Goal: Transaction & Acquisition: Purchase product/service

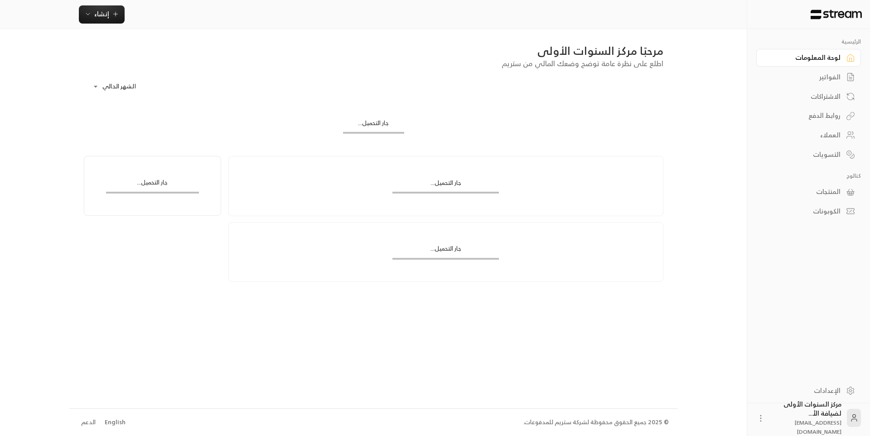
click at [832, 78] on div "الفواتير" at bounding box center [803, 76] width 73 height 9
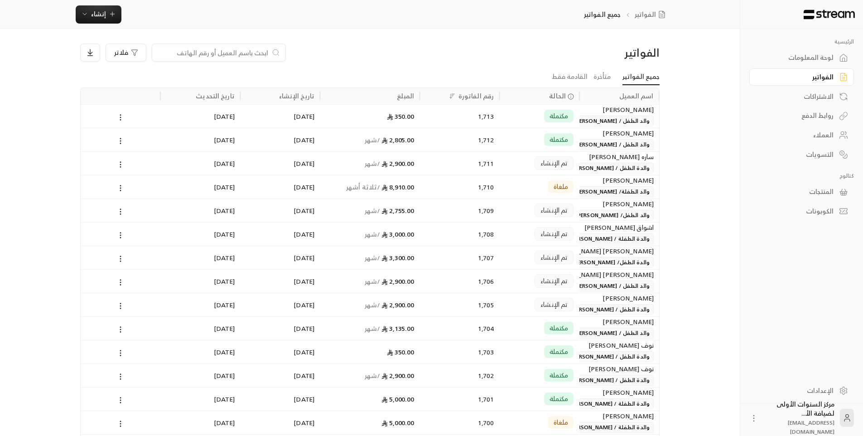
click at [244, 54] on input at bounding box center [213, 53] width 111 height 10
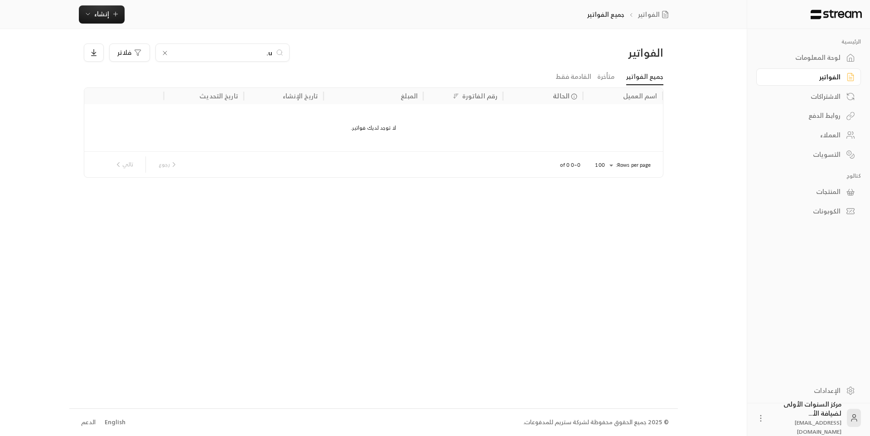
type input "u"
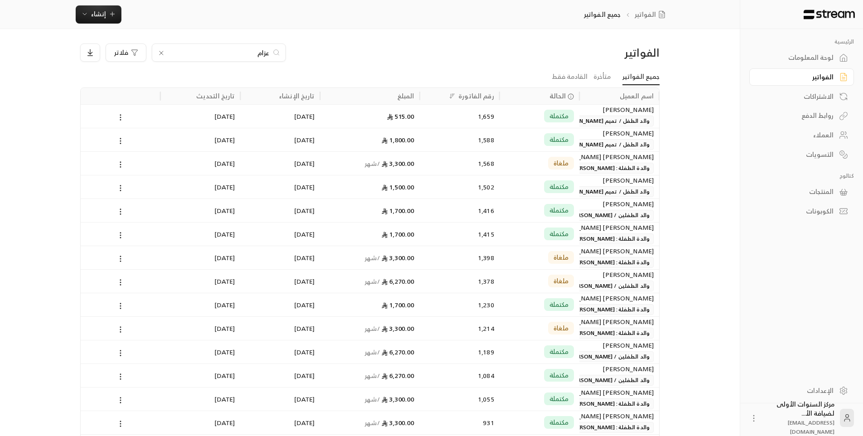
click at [262, 54] on input "عزام" at bounding box center [218, 53] width 101 height 10
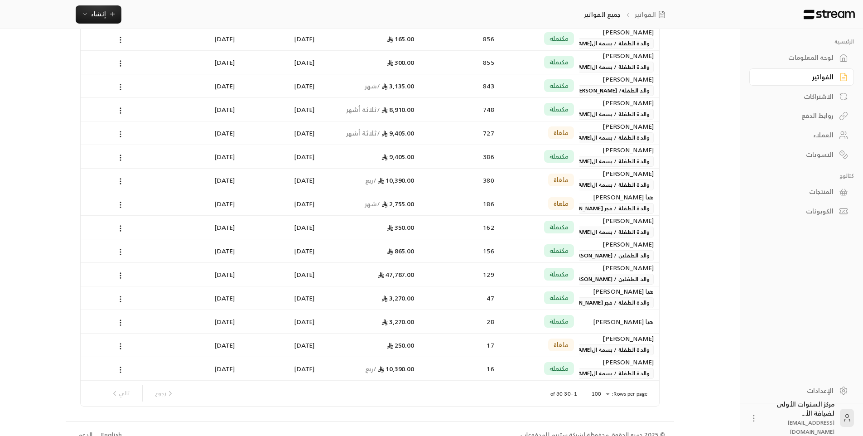
scroll to position [443, 0]
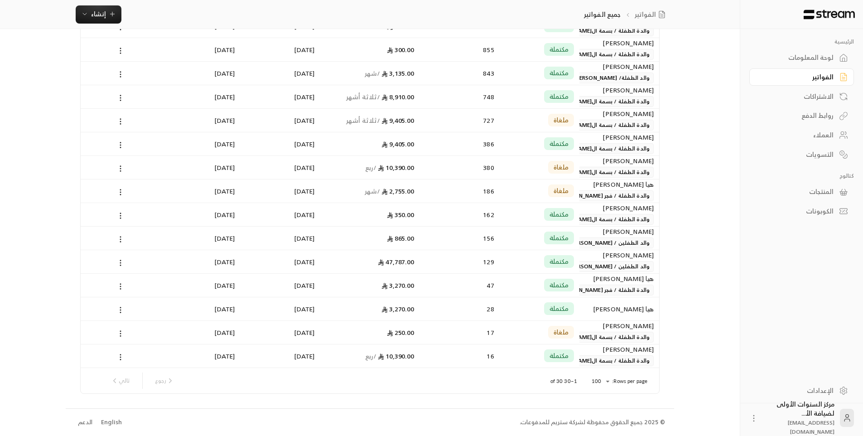
type input "هيا"
click at [544, 267] on div "مكتملة" at bounding box center [539, 261] width 69 height 23
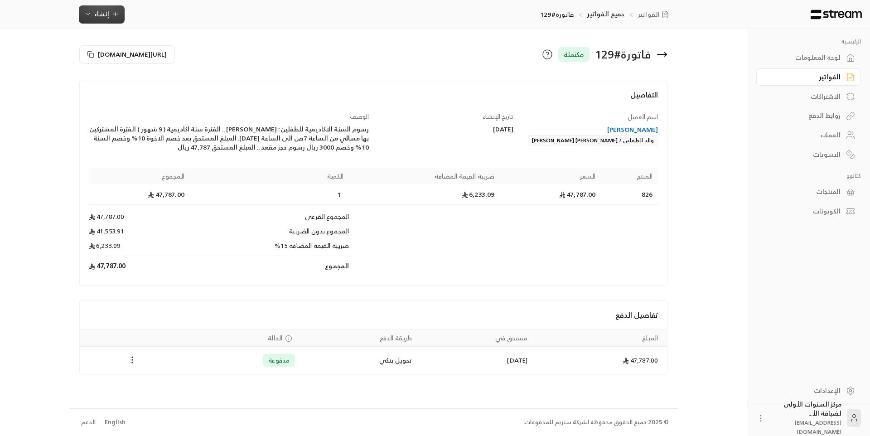
click at [108, 14] on span "إنشاء" at bounding box center [101, 13] width 35 height 11
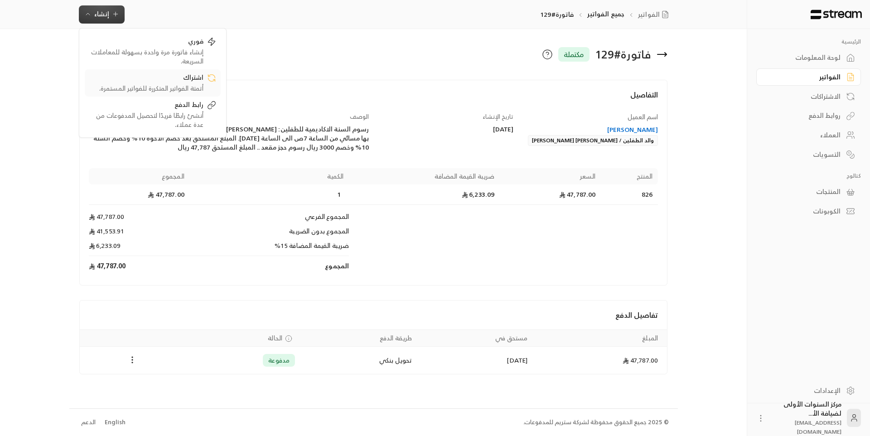
click at [183, 85] on div "أتمتة الفواتير المتكررة للفواتير المستمرة." at bounding box center [146, 88] width 114 height 9
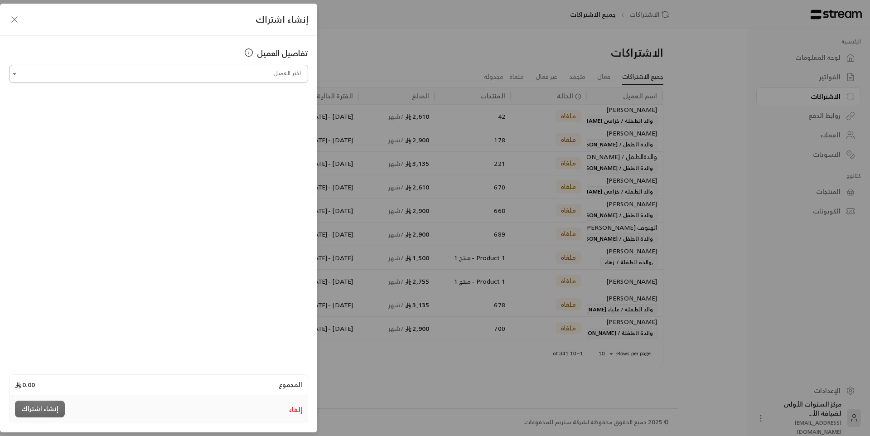
click at [283, 76] on input "اختر العميل" at bounding box center [158, 74] width 299 height 16
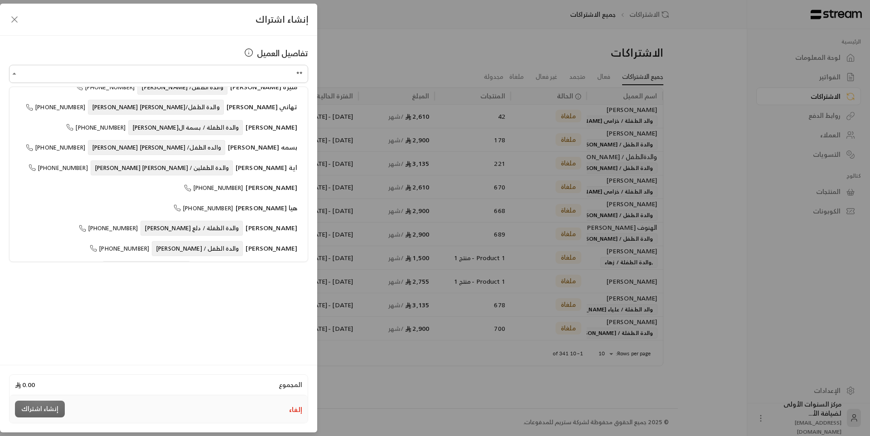
scroll to position [408, 0]
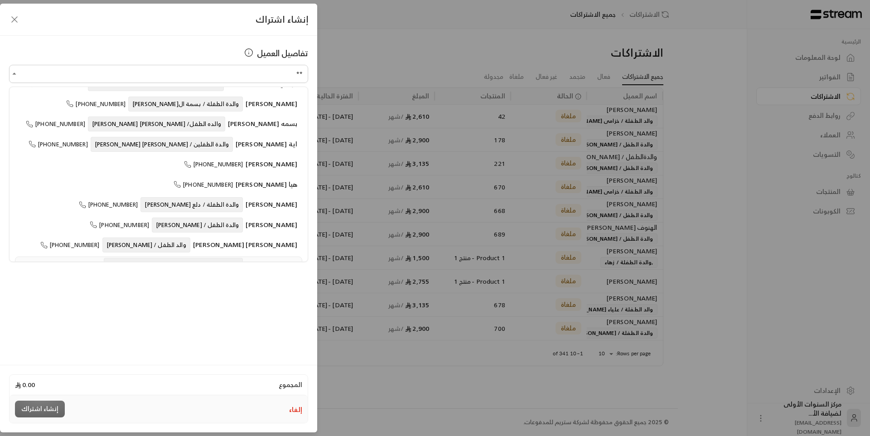
click at [220, 258] on span "والد الطفلين / [PERSON_NAME] [PERSON_NAME]" at bounding box center [173, 265] width 139 height 15
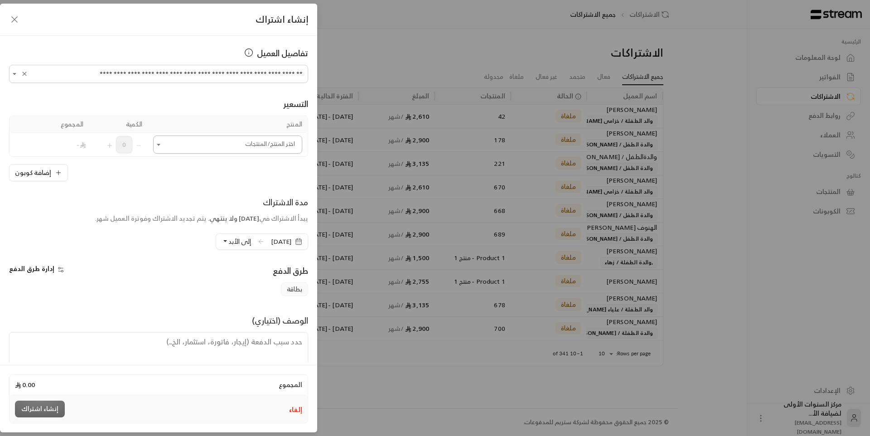
type input "**********"
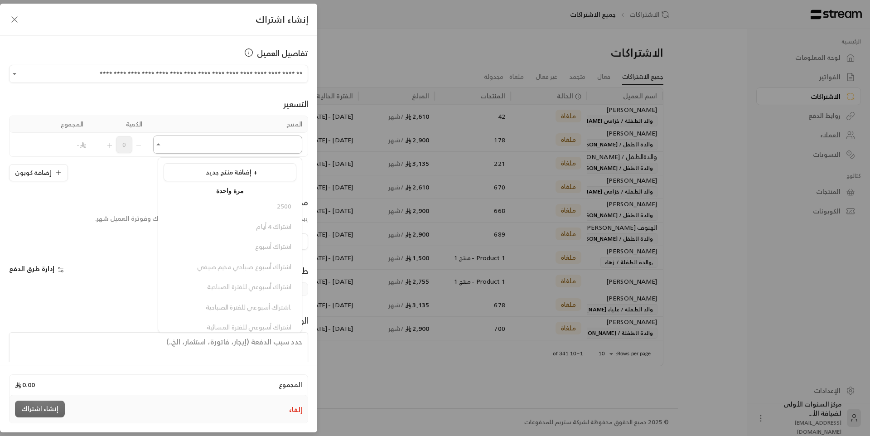
click at [255, 146] on input "اختر العميل" at bounding box center [227, 145] width 149 height 16
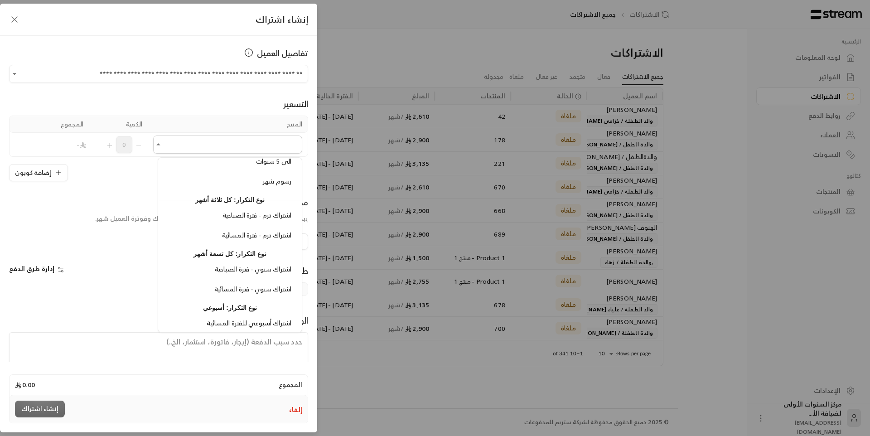
scroll to position [1328, 0]
click at [262, 283] on span "اشتراك سنوي - فترة المسائية" at bounding box center [252, 285] width 77 height 11
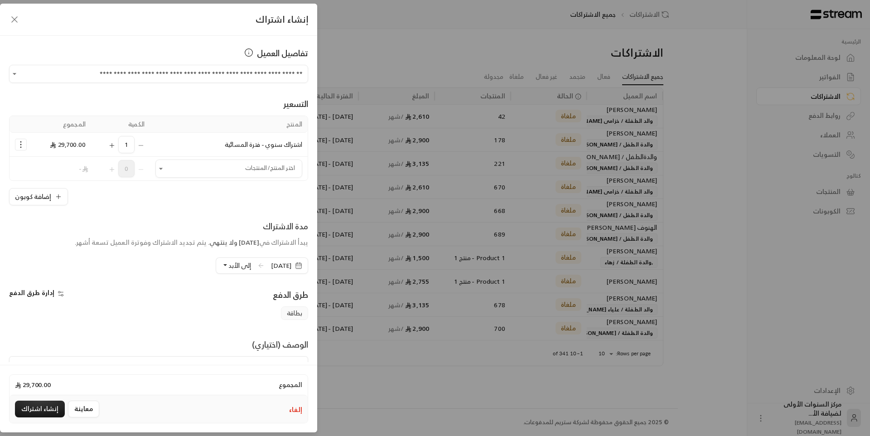
click at [25, 145] on icon "Selected Products" at bounding box center [20, 144] width 9 height 9
click at [50, 166] on span "إضافة كوبون" at bounding box center [56, 167] width 34 height 10
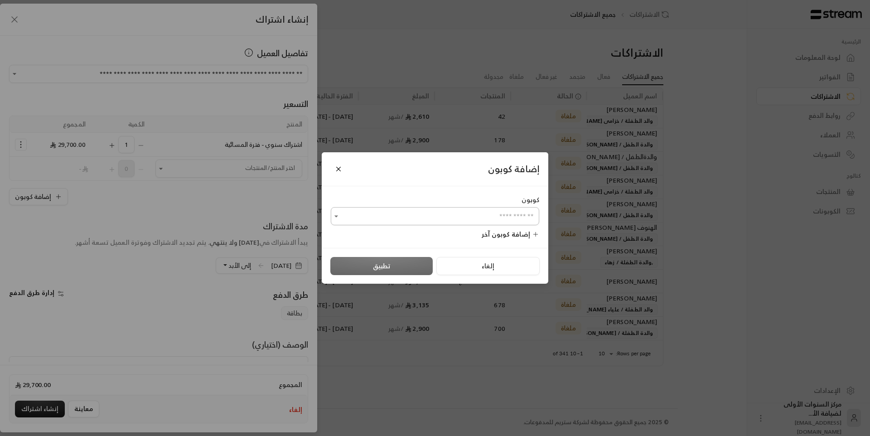
click at [368, 211] on input "اختر العميل" at bounding box center [435, 216] width 208 height 16
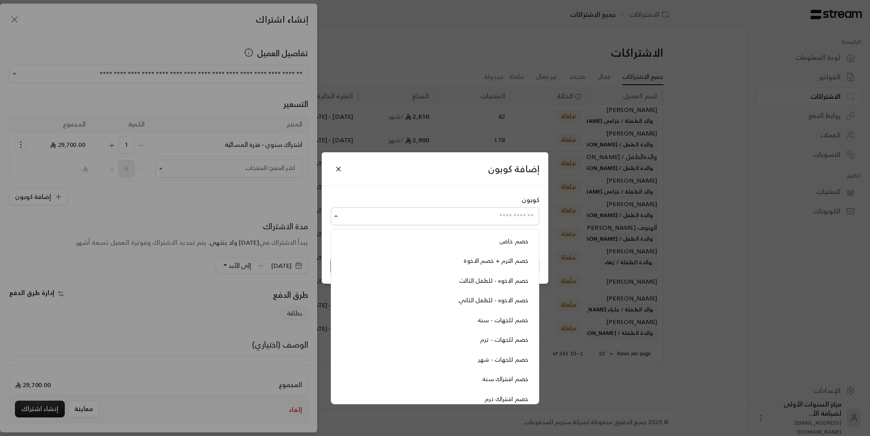
scroll to position [207, 0]
click at [491, 375] on span "خصم اشتراك سنة" at bounding box center [505, 371] width 46 height 10
type input "**********"
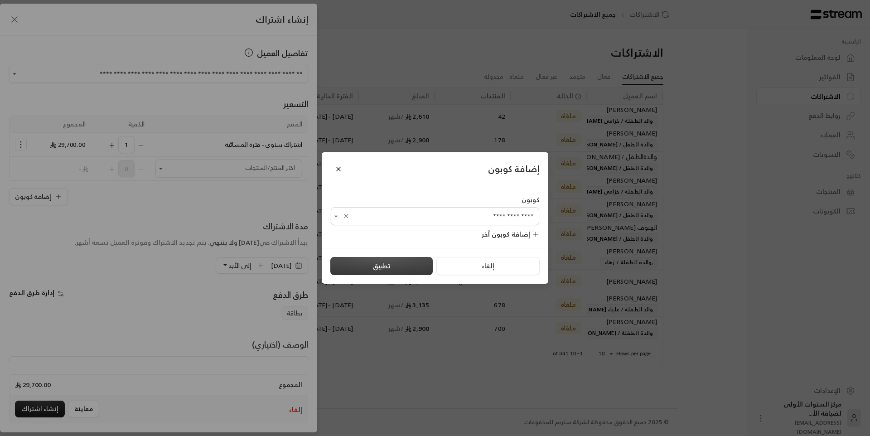
click at [394, 267] on button "تطبيق" at bounding box center [381, 266] width 102 height 18
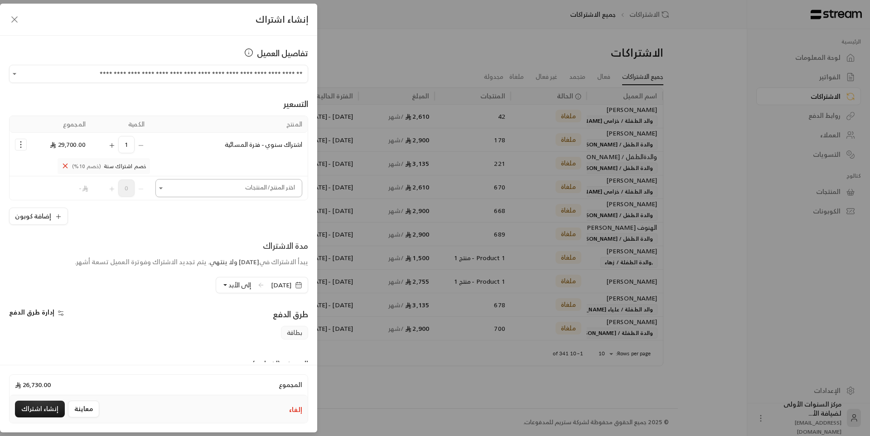
click at [272, 188] on input "اختر العميل" at bounding box center [228, 188] width 147 height 16
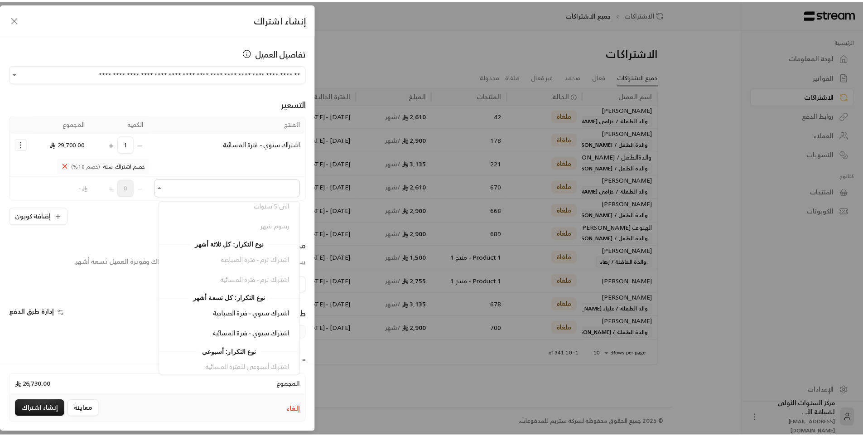
scroll to position [1328, 0]
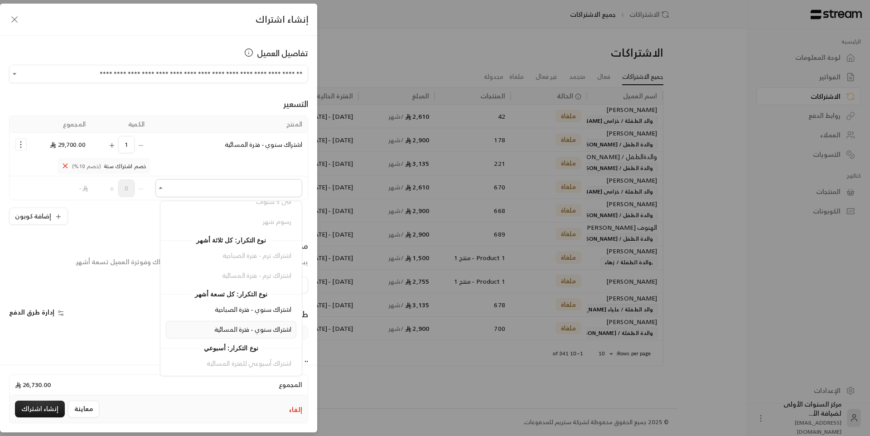
click at [271, 328] on span "اشتراك سنوي - فترة المسائية" at bounding box center [252, 328] width 77 height 11
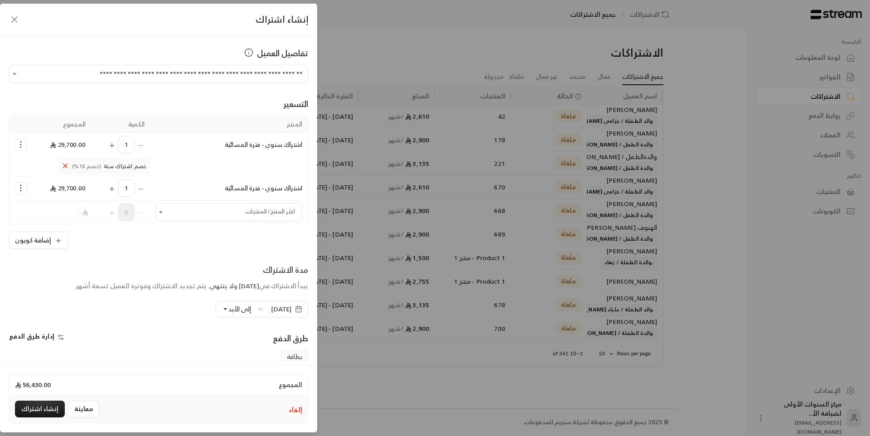
click at [23, 191] on icon "Selected Products" at bounding box center [20, 187] width 9 height 9
click at [69, 213] on span "إضافة كوبون" at bounding box center [56, 210] width 34 height 10
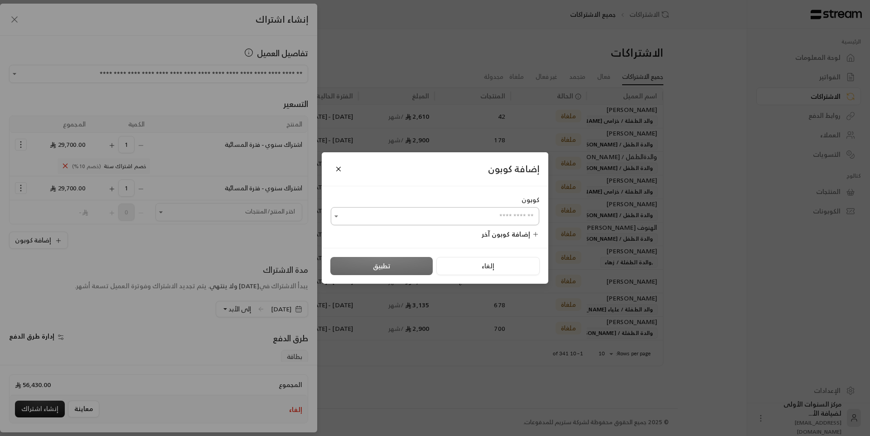
click at [461, 212] on input "اختر العميل" at bounding box center [435, 216] width 208 height 16
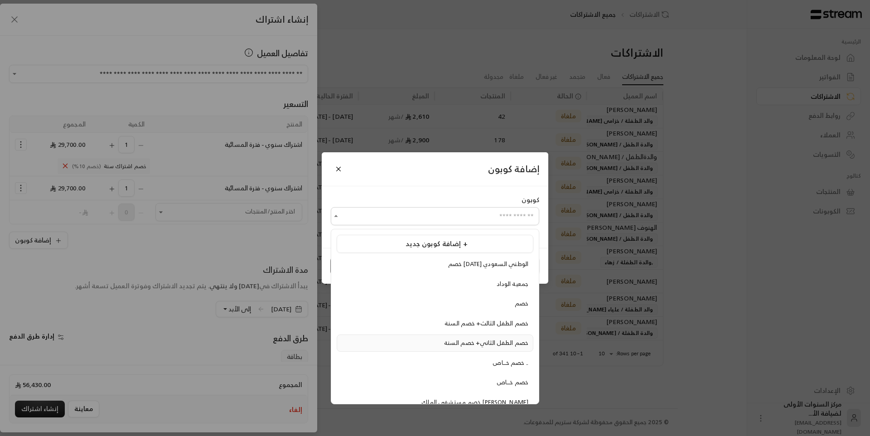
click at [499, 339] on span "خصم الطفل الثاني+ خصم السنة" at bounding box center [486, 342] width 84 height 10
type input "**********"
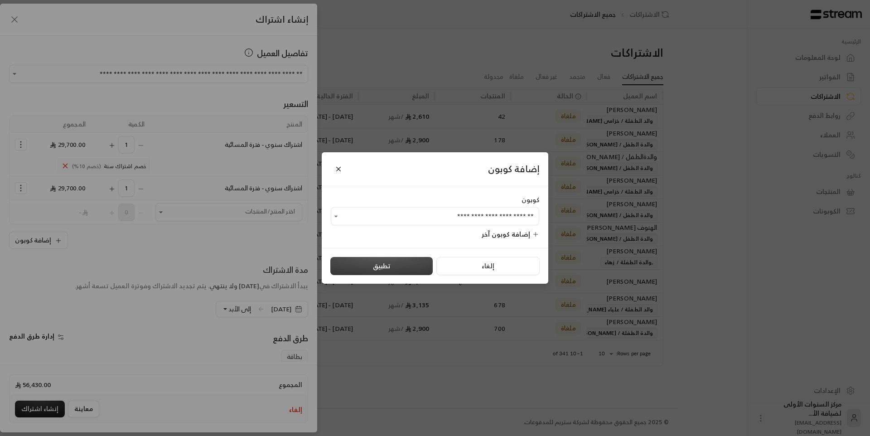
click at [386, 261] on button "تطبيق" at bounding box center [381, 266] width 102 height 18
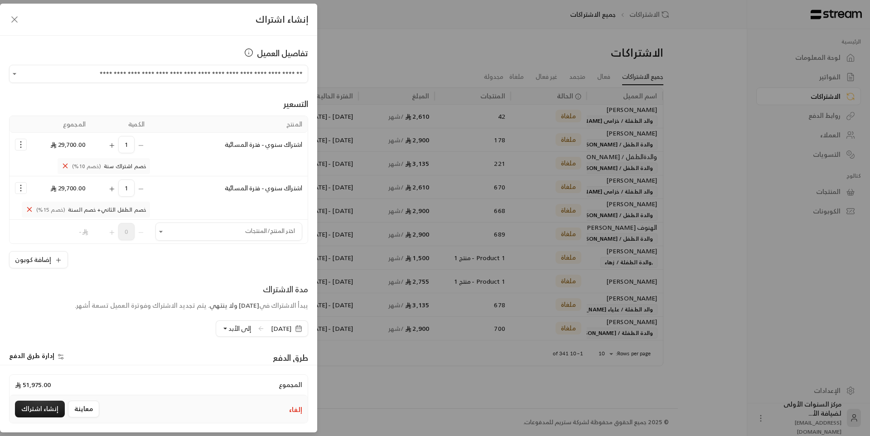
click at [226, 269] on div "**********" at bounding box center [158, 199] width 317 height 326
click at [294, 411] on button "إلغاء" at bounding box center [295, 409] width 13 height 9
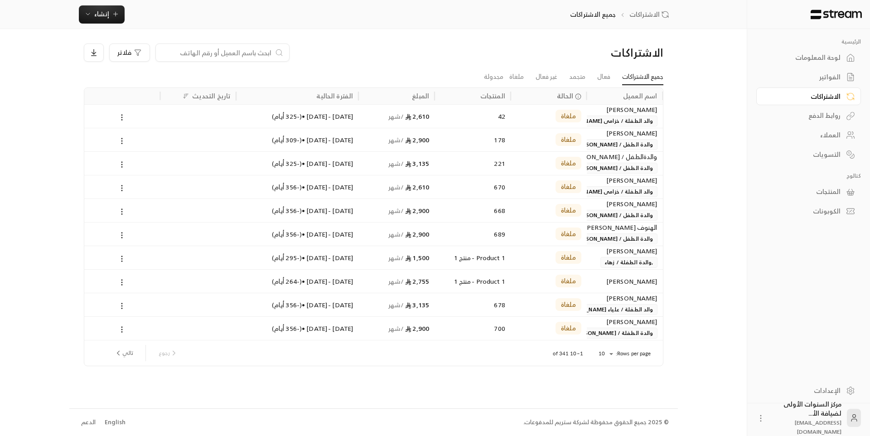
click at [826, 59] on div "لوحة المعلومات" at bounding box center [803, 57] width 73 height 9
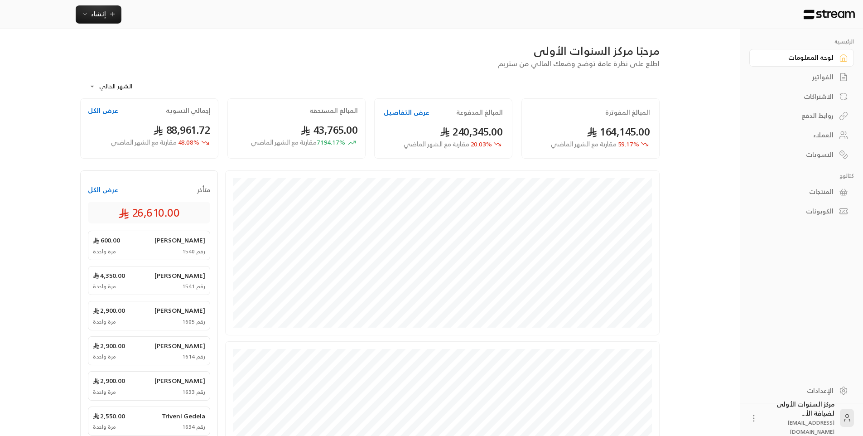
click at [832, 73] on div "الفواتير" at bounding box center [796, 76] width 73 height 9
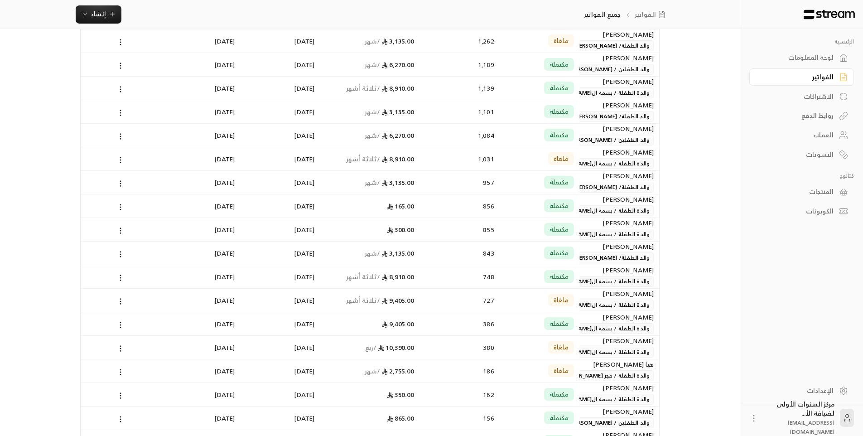
scroll to position [272, 0]
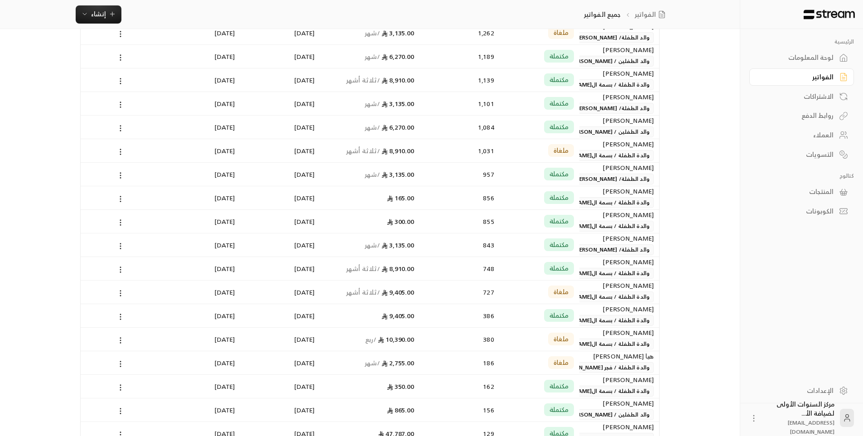
click at [600, 126] on span "والد الطفلين / [PERSON_NAME] [PERSON_NAME]" at bounding box center [587, 131] width 132 height 11
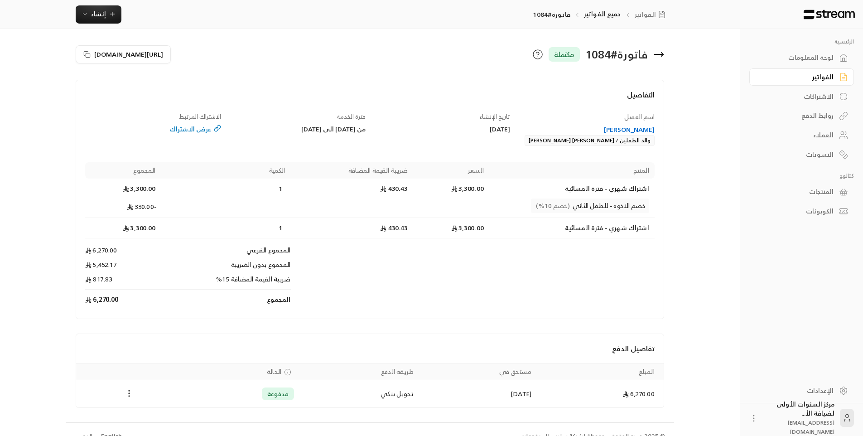
click at [638, 131] on div "[PERSON_NAME]" at bounding box center [587, 129] width 136 height 9
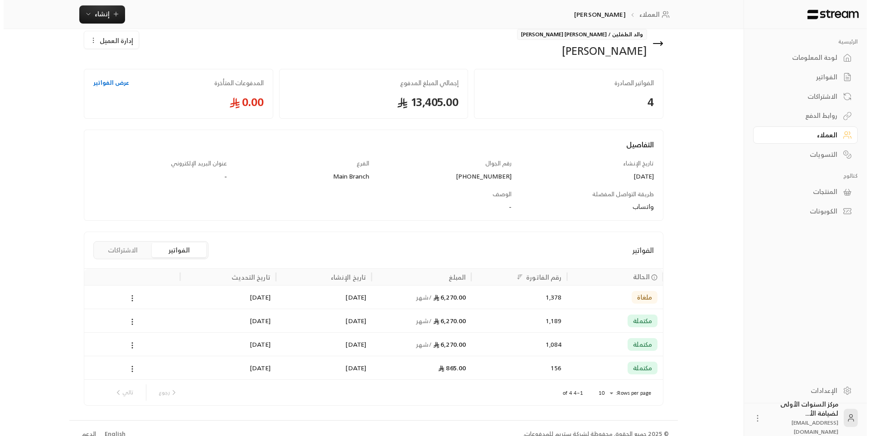
scroll to position [26, 0]
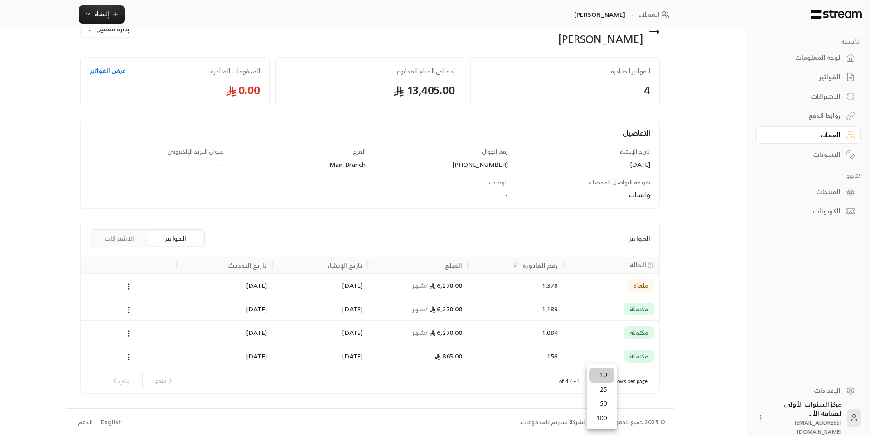
click at [591, 380] on body "الرئيسية لوحة المعلومات الفواتير الاشتراكات روابط الدفع العملاء التسويات كتالوج…" at bounding box center [435, 192] width 870 height 436
click at [608, 412] on li "100" at bounding box center [601, 418] width 25 height 14
click at [659, 33] on icon at bounding box center [654, 31] width 11 height 11
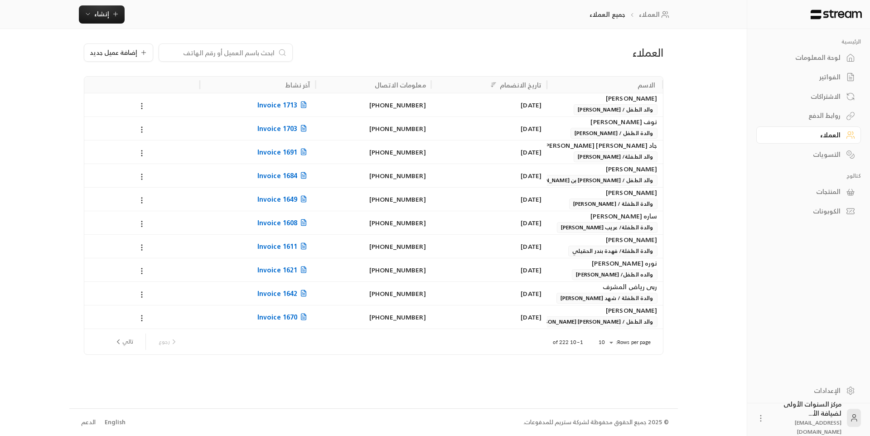
click at [789, 56] on div "لوحة المعلومات" at bounding box center [803, 57] width 73 height 9
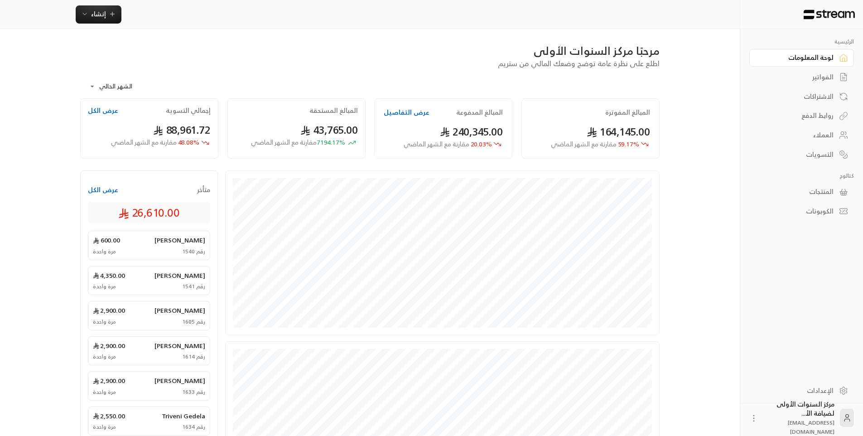
click at [816, 72] on div "الفواتير" at bounding box center [796, 76] width 73 height 9
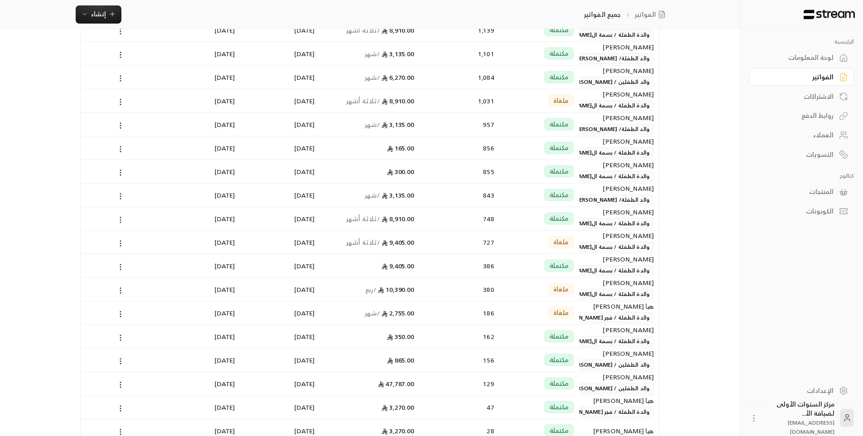
scroll to position [443, 0]
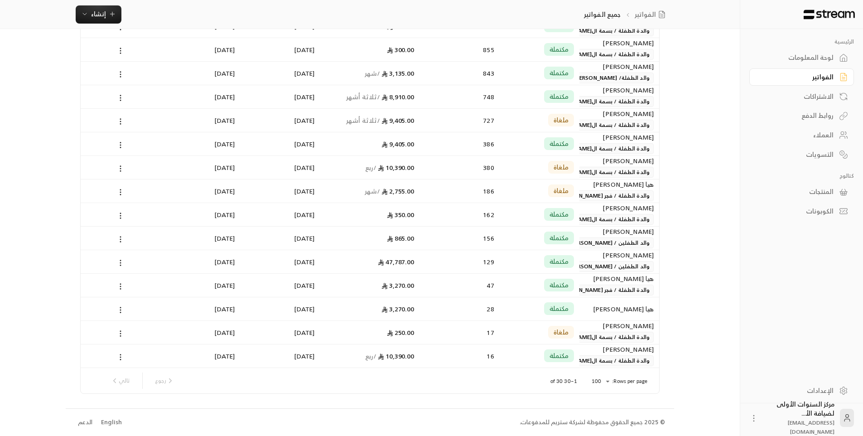
click at [524, 262] on div "مكتملة" at bounding box center [539, 261] width 69 height 23
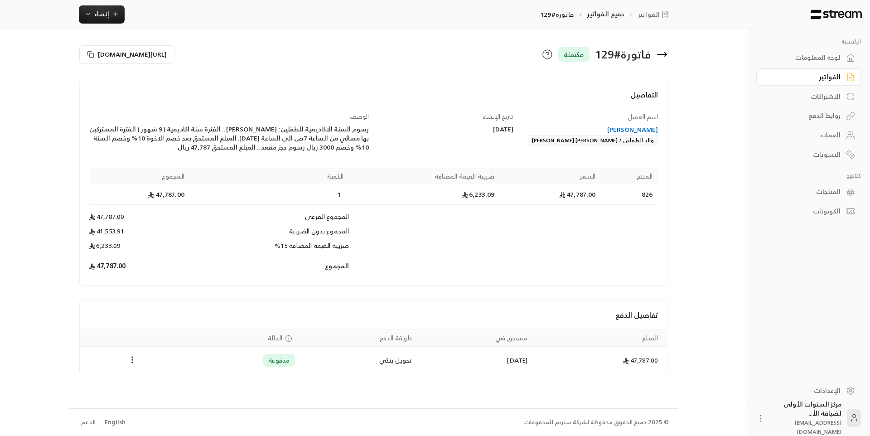
drag, startPoint x: 371, startPoint y: 126, endPoint x: 197, endPoint y: 150, distance: 176.0
click at [197, 150] on div "الوصف رسوم السنة الاكاديمية للطفلين : [PERSON_NAME] .. الفترة سنة اكاديمية ( 9 …" at bounding box center [228, 132] width 289 height 40
copy div "رسوم السنة الاكاديمية للطفلين : [PERSON_NAME] .. الفترة سنة اكاديمية ( 9 شهور )…"
click at [169, 151] on div "رسوم السنة الاكاديمية للطفلين : [PERSON_NAME] .. الفترة سنة اكاديمية ( 9 شهور )…" at bounding box center [229, 138] width 280 height 27
click at [666, 52] on icon at bounding box center [661, 54] width 11 height 11
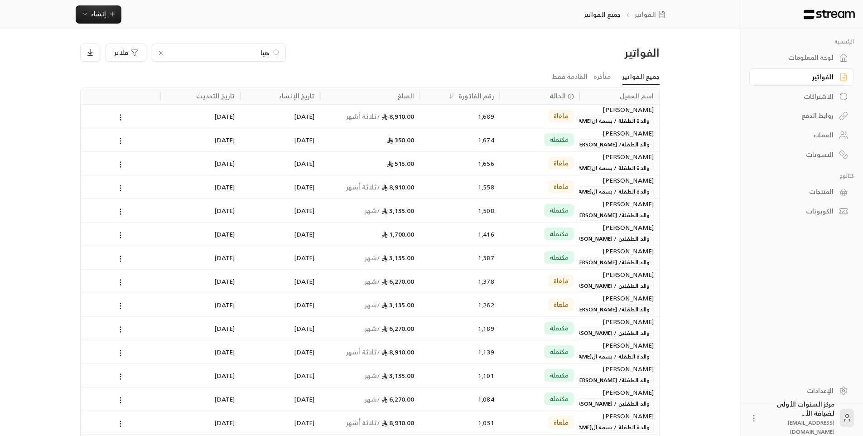
click at [159, 54] on icon at bounding box center [161, 52] width 7 height 7
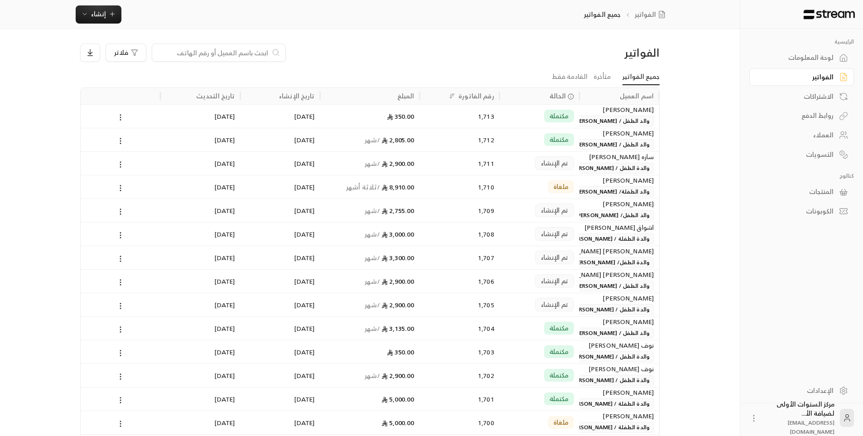
click at [260, 53] on input at bounding box center [213, 53] width 111 height 10
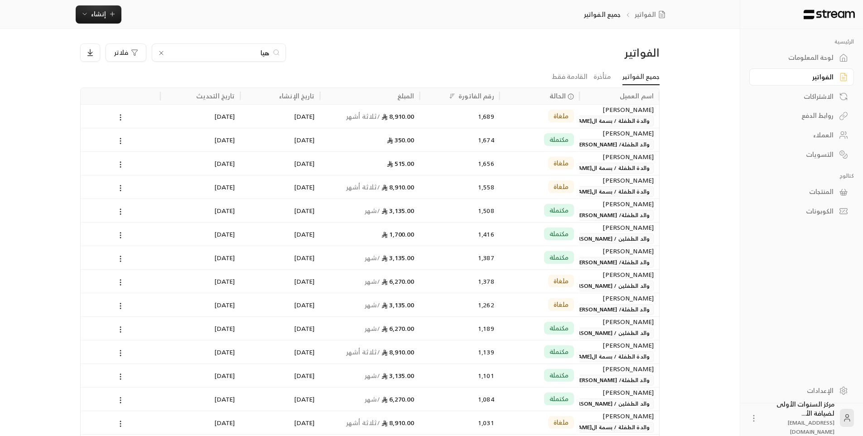
type input "هيا"
click at [825, 100] on div "الاشتراكات" at bounding box center [796, 96] width 73 height 9
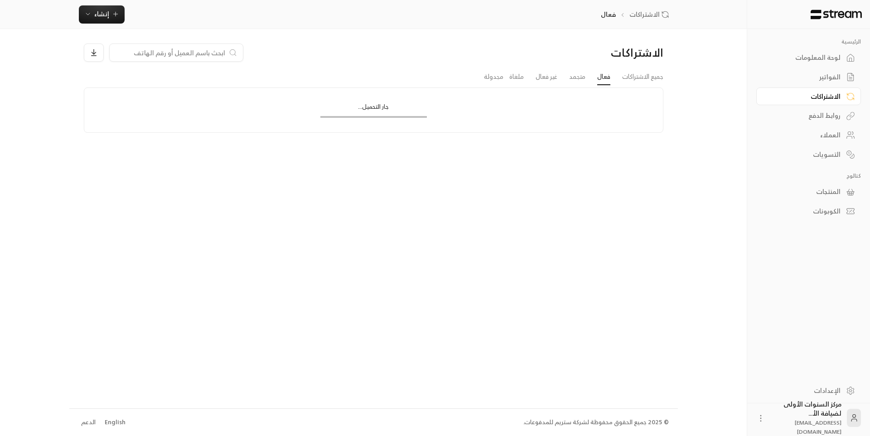
click at [826, 131] on div "العملاء" at bounding box center [803, 134] width 73 height 9
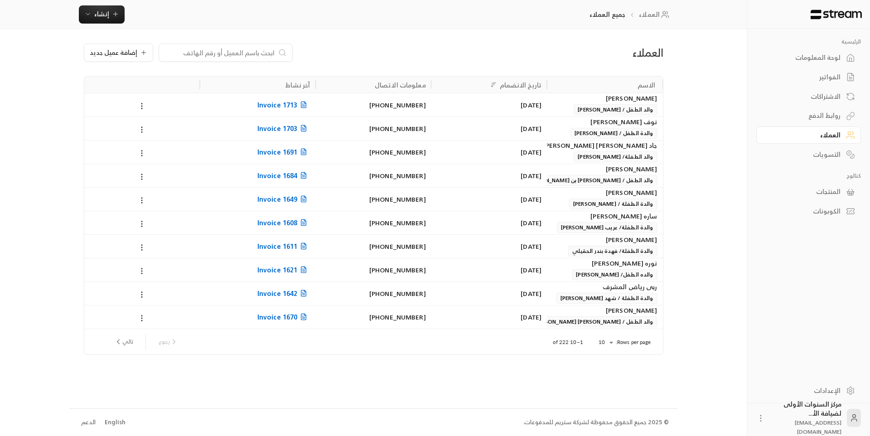
click at [236, 53] on input at bounding box center [219, 53] width 111 height 10
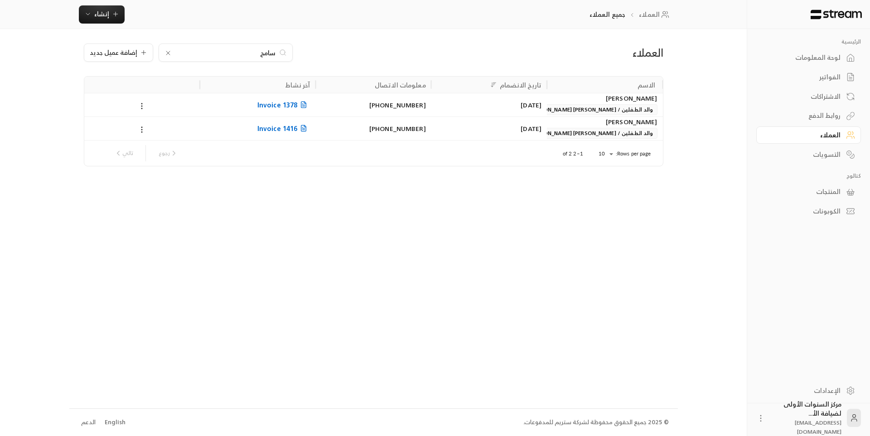
type input "سامح"
click at [460, 109] on div "[DATE]" at bounding box center [489, 104] width 105 height 23
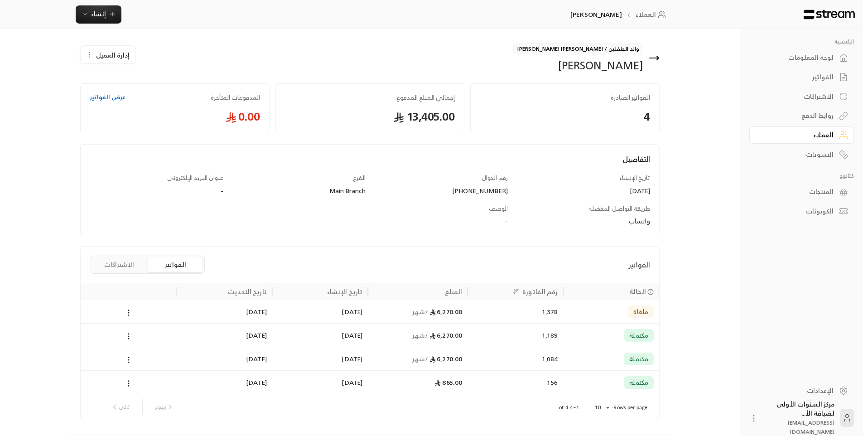
click at [657, 60] on icon at bounding box center [658, 58] width 2 height 4
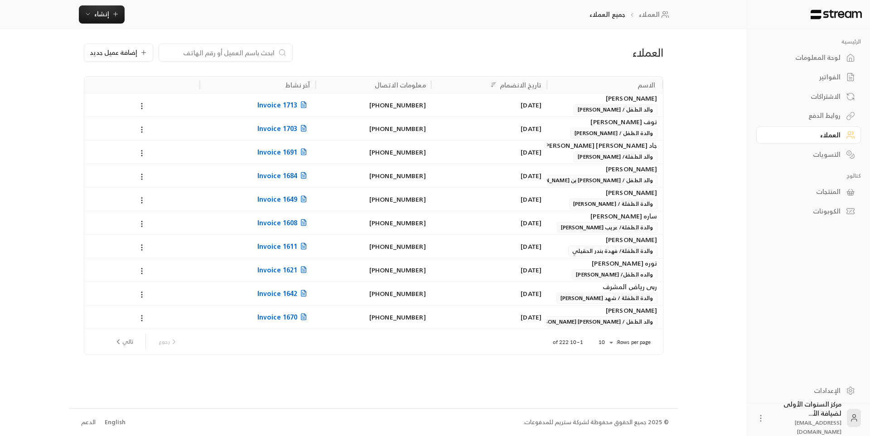
click at [821, 59] on div "لوحة المعلومات" at bounding box center [803, 57] width 73 height 9
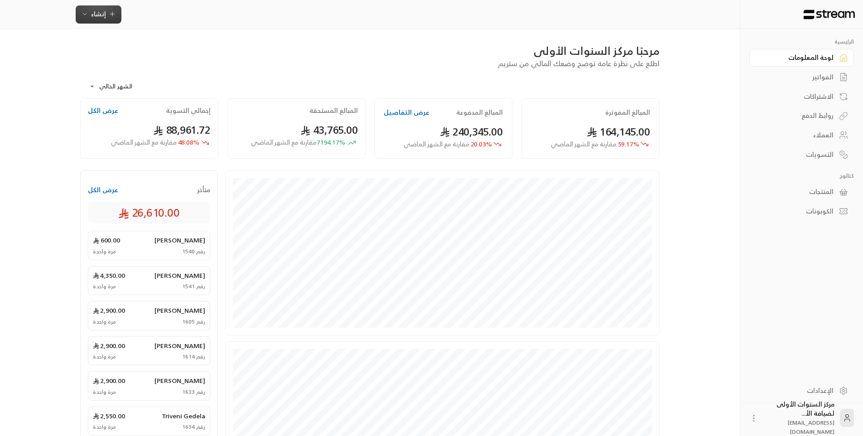
click at [103, 10] on span "إنشاء" at bounding box center [98, 13] width 15 height 11
click at [177, 55] on div "إنشاء فاتورة مرة واحدة بسهولة للمعاملات السريعة." at bounding box center [143, 57] width 114 height 18
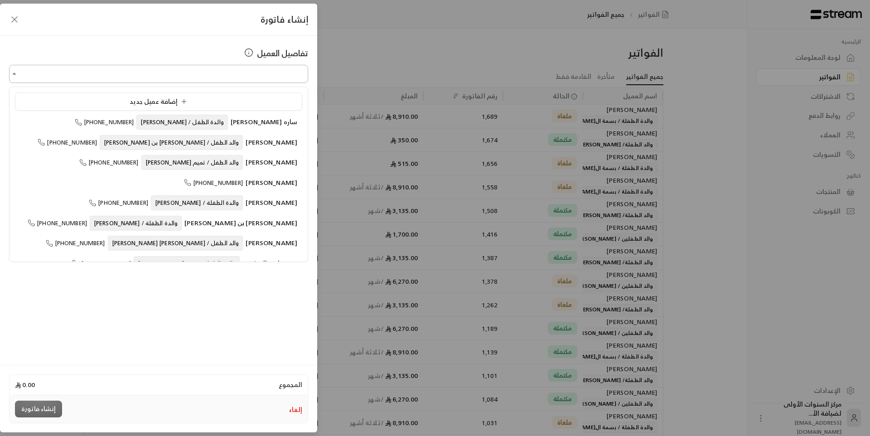
click at [280, 77] on input "اختر العميل" at bounding box center [158, 74] width 299 height 16
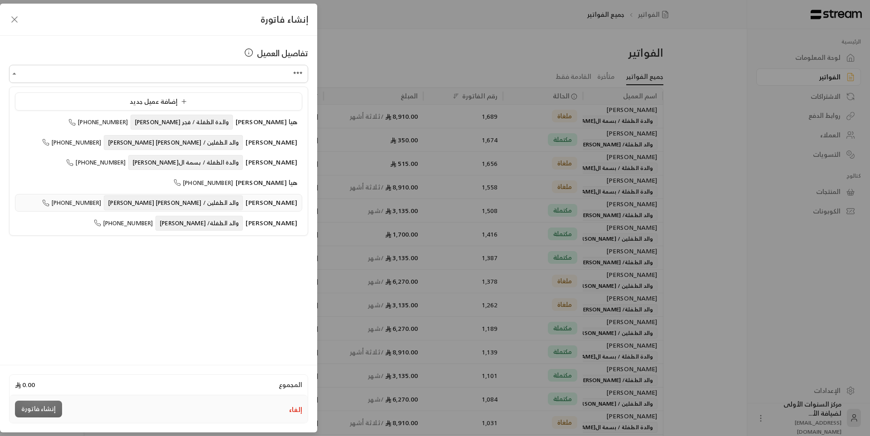
click at [224, 203] on span "والد الطفلين / [PERSON_NAME] [PERSON_NAME]" at bounding box center [173, 202] width 139 height 15
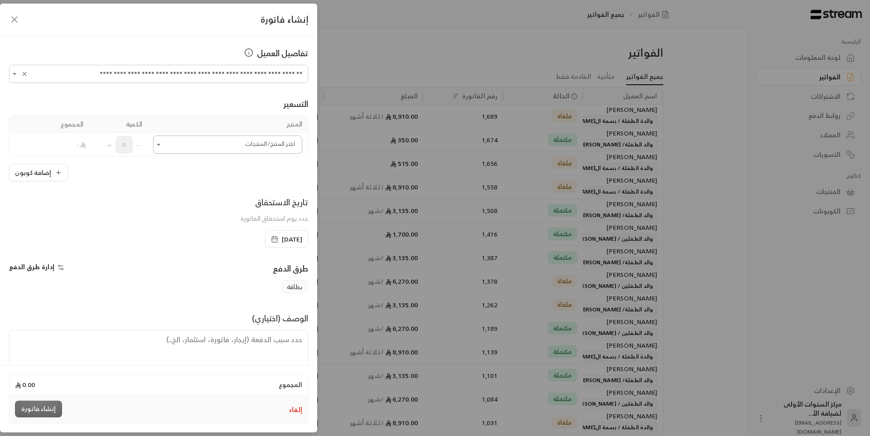
type input "**********"
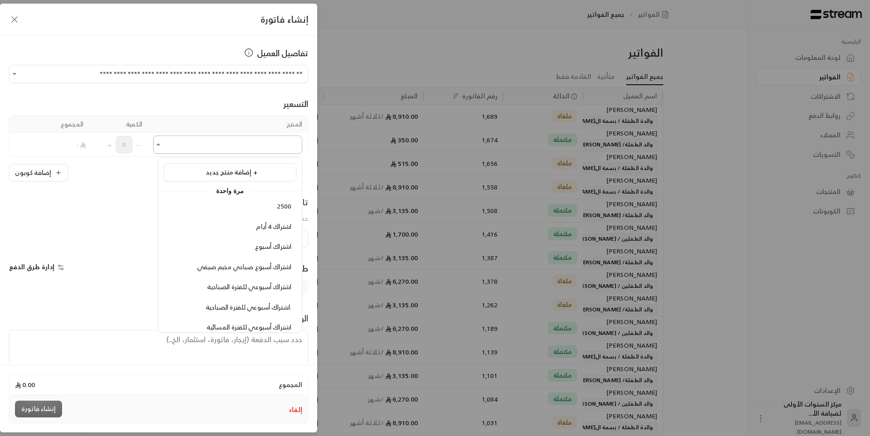
click at [260, 148] on input "اختر العميل" at bounding box center [227, 145] width 149 height 16
click at [259, 176] on div "إضافة منتج جديد +" at bounding box center [229, 173] width 123 height 10
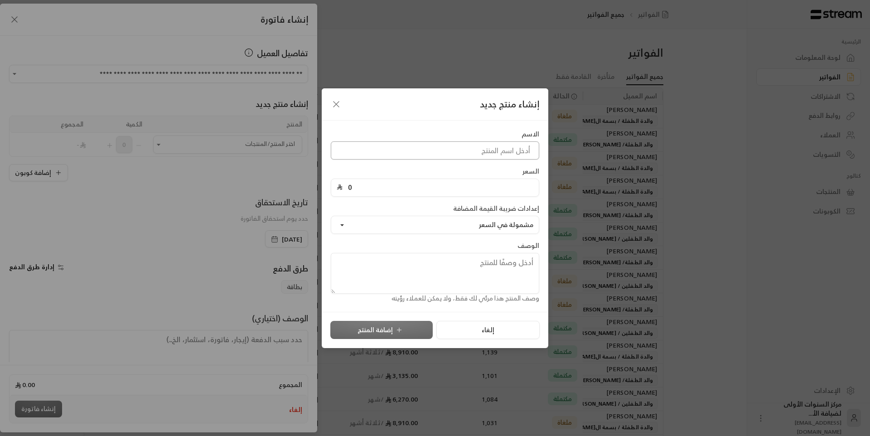
click at [455, 156] on input at bounding box center [435, 150] width 208 height 18
type input "ت"
type input "رسوم السنة الأكاديمية"
click at [445, 187] on input "0" at bounding box center [437, 187] width 191 height 17
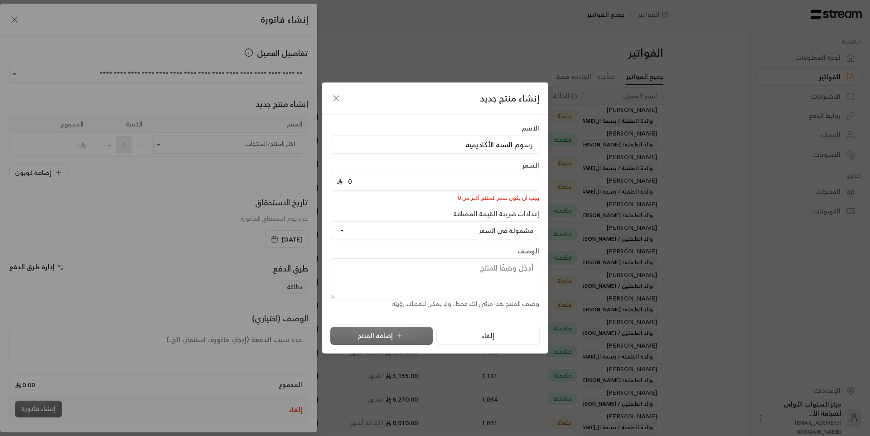
click at [445, 187] on input "0" at bounding box center [437, 181] width 191 height 17
click at [431, 208] on div "الاسم رسوم السنة الأكاديمية السعر 0 يجب أن يكون سعر المنتج أكبر من 0 إعدادات ضر…" at bounding box center [434, 216] width 217 height 185
click at [425, 181] on input "0" at bounding box center [437, 181] width 191 height 17
click at [353, 181] on input "0" at bounding box center [437, 181] width 191 height 17
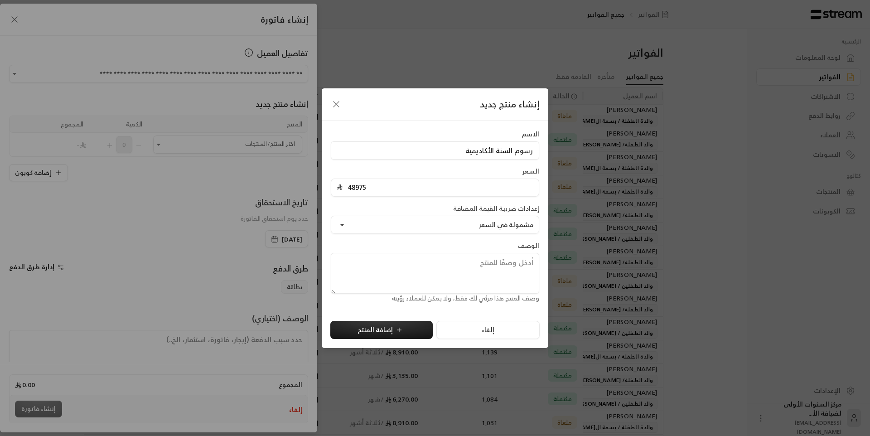
type input "48975"
click at [510, 273] on textarea at bounding box center [435, 273] width 208 height 41
paste textarea "رسوم السنة الاكاديمية للطفلين : [PERSON_NAME] .. الفترة سنة اكاديمية ( 9 شهور )…"
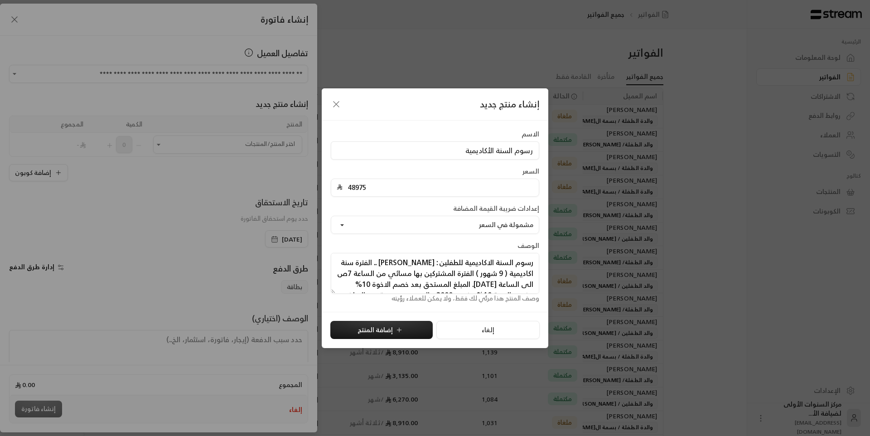
scroll to position [22, 0]
click at [510, 272] on textarea "رسوم السنة الاكاديمية للطفلين : [PERSON_NAME] .. الفترة سنة اكاديمية ( 9 شهور )…" at bounding box center [435, 273] width 208 height 41
click at [445, 283] on textarea "رسوم السنة الاكاديمية للطفلين : [PERSON_NAME] .. الفترة سنة اكاديمية ( 9 شهور )…" at bounding box center [435, 273] width 208 height 41
drag, startPoint x: 461, startPoint y: 282, endPoint x: 449, endPoint y: 284, distance: 11.4
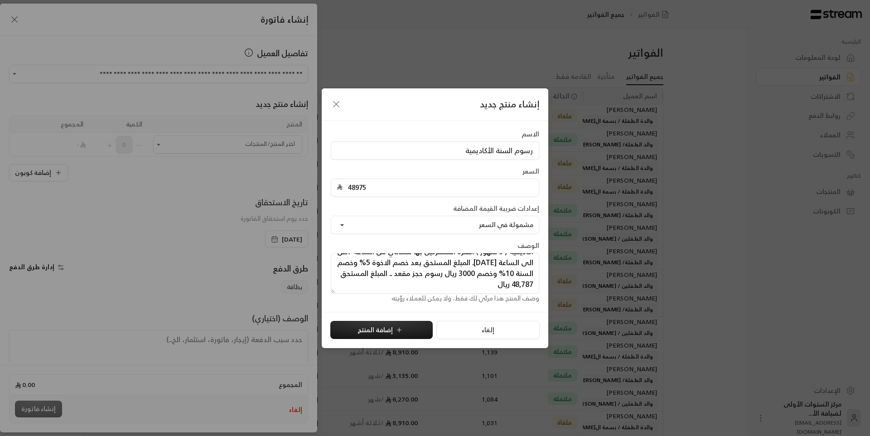
click at [449, 284] on textarea "رسوم السنة الاكاديمية للطفلين : [PERSON_NAME] .. الفترة سنة اكاديمية ( 9 شهور )…" at bounding box center [435, 273] width 208 height 41
type textarea "رسوم السنة الاكاديمية للطفلين : [PERSON_NAME] .. الفترة سنة اكاديمية ( 9 شهور )…"
click at [407, 329] on button "إضافة المنتج" at bounding box center [381, 330] width 102 height 18
type input "0"
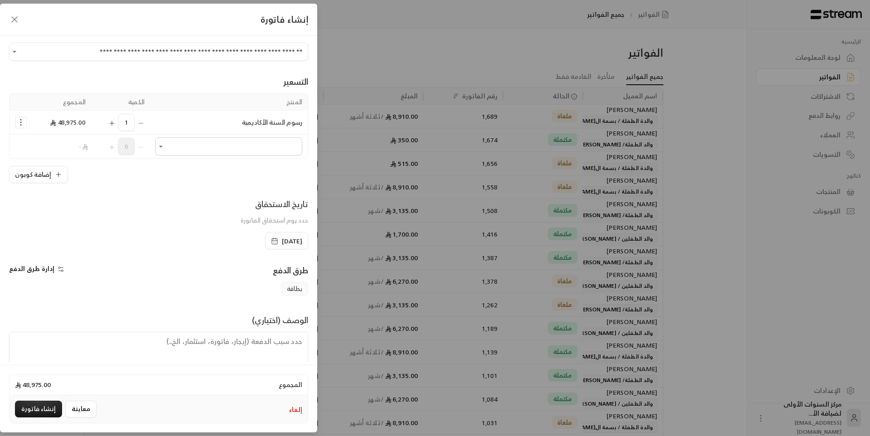
scroll to position [43, 0]
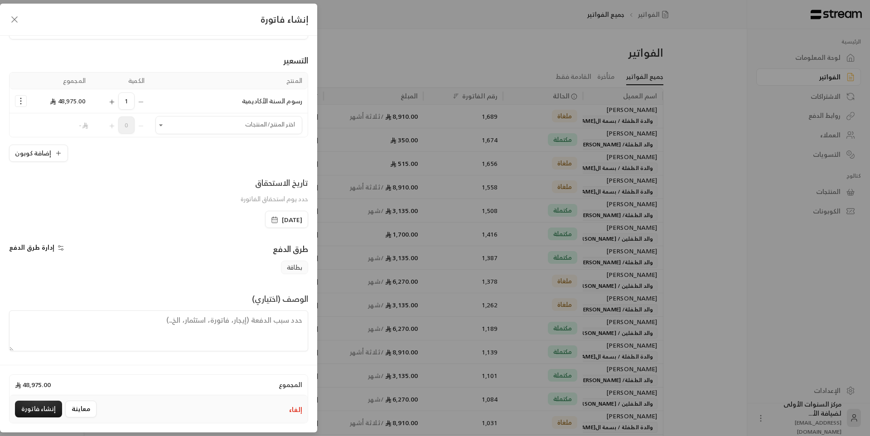
click at [263, 325] on textarea at bounding box center [158, 330] width 299 height 41
drag, startPoint x: 263, startPoint y: 325, endPoint x: 159, endPoint y: 229, distance: 141.7
click at [159, 229] on div "**********" at bounding box center [158, 199] width 317 height 326
click at [78, 414] on button "معاينة" at bounding box center [80, 408] width 31 height 17
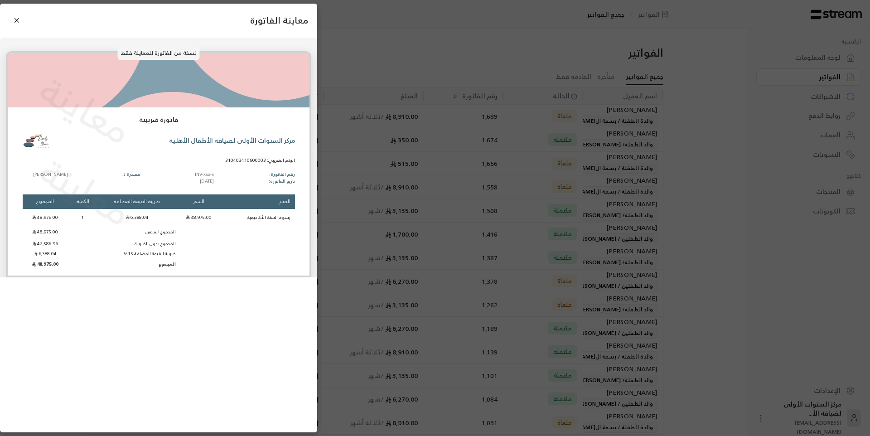
click at [44, 131] on img at bounding box center [36, 140] width 27 height 27
click at [275, 49] on div "نسخة من الفاتورة للمعاينة فقط معاينة معاينة فاتورة ضريبية مركز السنوات الأولى ل…" at bounding box center [158, 157] width 317 height 239
click at [22, 21] on button "Close" at bounding box center [17, 21] width 16 height 16
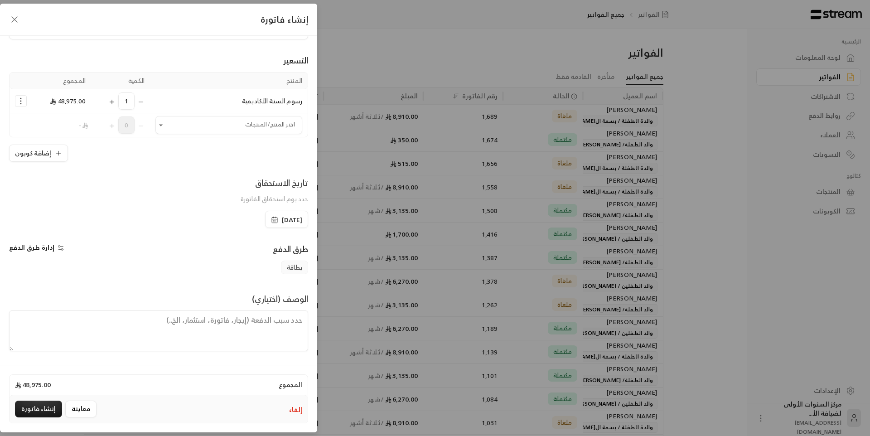
click at [248, 335] on textarea at bounding box center [158, 330] width 299 height 41
paste textarea "رسوم السنة الاكاديمية للطفلين : [PERSON_NAME] .. الفترة سنة اكاديمية ( 9 شهور )…"
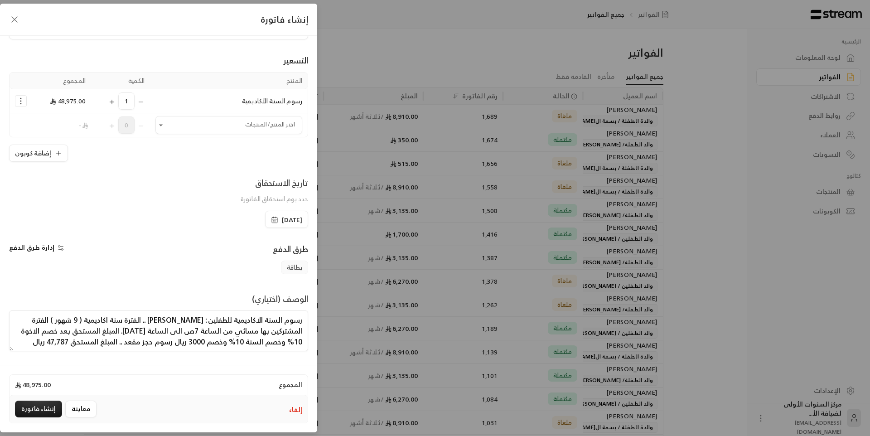
scroll to position [11, 0]
click at [284, 345] on textarea "رسوم السنة الاكاديمية للطفلين : [PERSON_NAME] .. الفترة سنة اكاديمية ( 9 شهور )…" at bounding box center [158, 330] width 299 height 41
drag, startPoint x: 302, startPoint y: 339, endPoint x: 291, endPoint y: 340, distance: 11.4
click at [291, 340] on textarea "رسوم السنة الاكاديمية للطفلين : [PERSON_NAME] .. الفترة سنة اكاديمية ( 9 شهور )…" at bounding box center [158, 330] width 299 height 41
drag, startPoint x: 283, startPoint y: 332, endPoint x: 276, endPoint y: 331, distance: 6.4
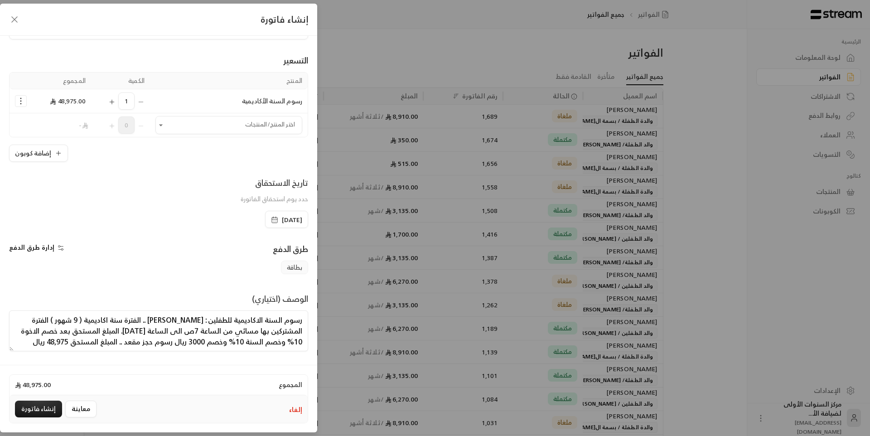
click at [276, 331] on textarea "رسوم السنة الاكاديمية للطفلين : [PERSON_NAME] .. الفترة سنة اكاديمية ( 9 شهور )…" at bounding box center [158, 330] width 299 height 41
click at [277, 330] on textarea "رسوم السنة الاكاديمية للطفلين : [PERSON_NAME] .. الفترة سنة اكاديمية ( 9 شهور )…" at bounding box center [158, 330] width 299 height 41
click at [272, 344] on textarea "رسوم السنة الاكاديمية للطفلين : [PERSON_NAME] .. الفترة سنة اكاديمية ( 9 شهور )…" at bounding box center [158, 330] width 299 height 41
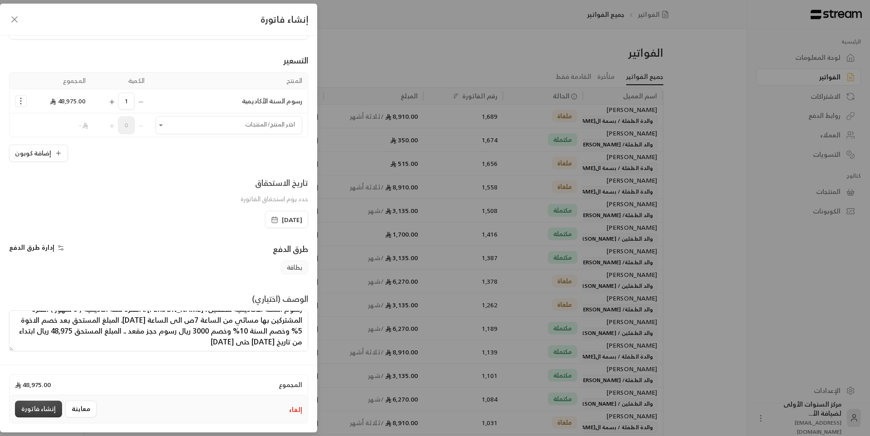
type textarea "رسوم السنة الاكاديمية للطفلين : [PERSON_NAME] .. الفترة سنة اكاديمية ( 9 شهور )…"
click at [54, 410] on button "إنشاء فاتورة" at bounding box center [38, 408] width 47 height 17
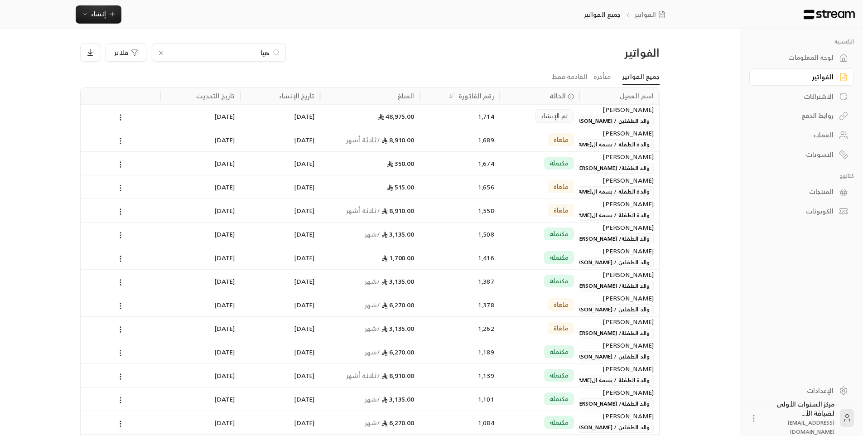
click at [430, 116] on div "1,714" at bounding box center [459, 116] width 69 height 23
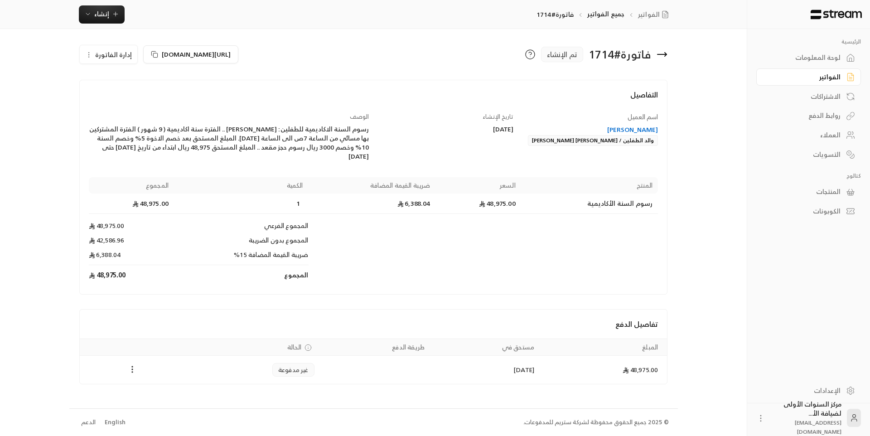
click at [108, 57] on span "إدارة الفاتورة" at bounding box center [113, 54] width 37 height 11
click at [167, 82] on div "التفاصيل اسم العميل [PERSON_NAME] [PERSON_NAME] الطفلين / [PERSON_NAME] [PERSON…" at bounding box center [373, 187] width 588 height 215
click at [666, 53] on icon at bounding box center [661, 54] width 11 height 11
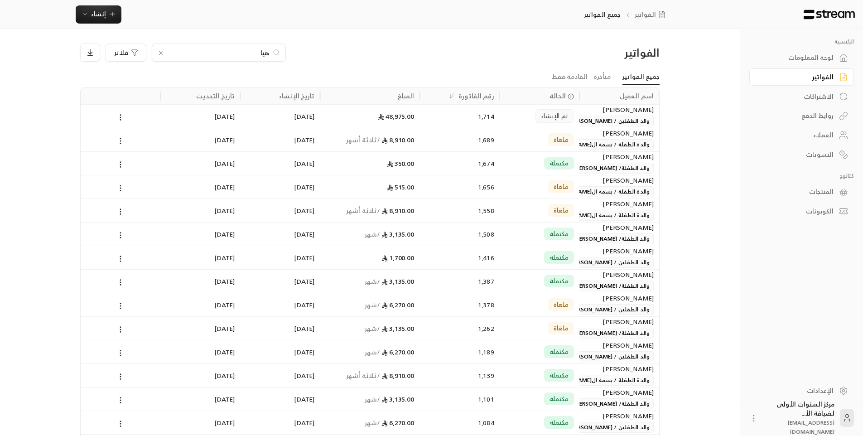
click at [468, 117] on div "1,714" at bounding box center [459, 116] width 69 height 23
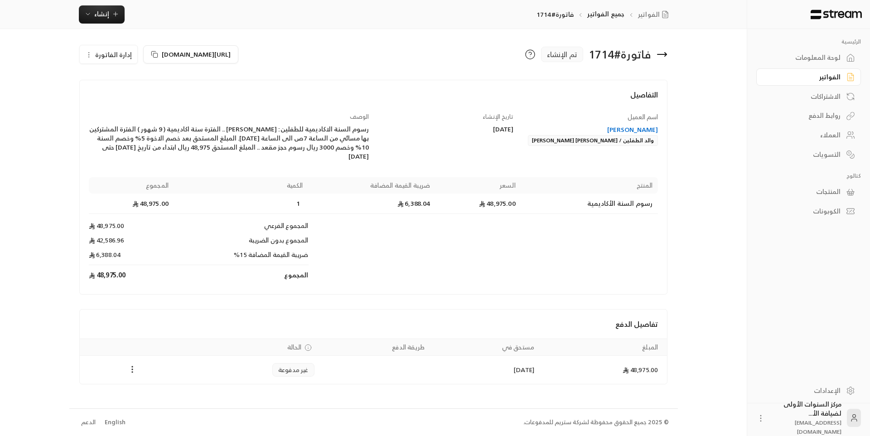
click at [117, 60] on span "إدارة الفاتورة" at bounding box center [113, 54] width 37 height 11
click at [398, 125] on div "[DATE]" at bounding box center [446, 129] width 136 height 9
drag, startPoint x: 374, startPoint y: 125, endPoint x: 349, endPoint y: 161, distance: 43.5
click at [349, 161] on div "اسم العميل [PERSON_NAME] [PERSON_NAME] الطفلين / [PERSON_NAME] [PERSON_NAME] تا…" at bounding box center [373, 198] width 578 height 173
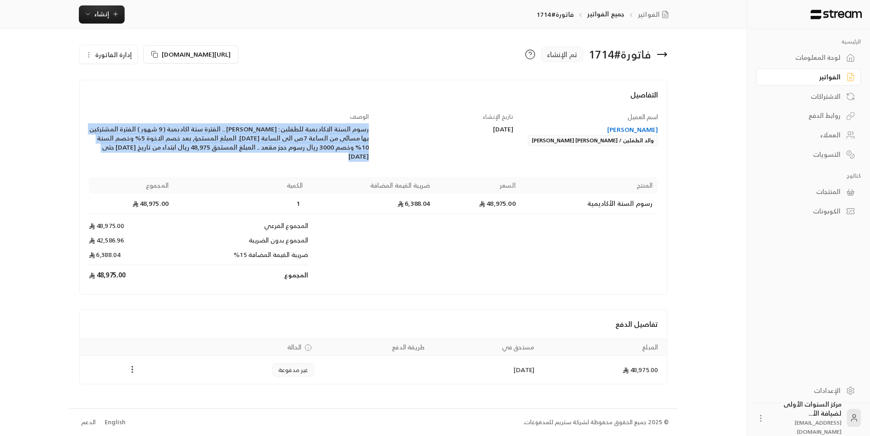
drag, startPoint x: 348, startPoint y: 162, endPoint x: 369, endPoint y: 130, distance: 37.3
click at [369, 130] on div "اسم العميل [PERSON_NAME] [PERSON_NAME] الطفلين / [PERSON_NAME] [PERSON_NAME] تا…" at bounding box center [373, 198] width 578 height 173
click at [115, 54] on span "إدارة الفاتورة" at bounding box center [113, 54] width 37 height 11
click at [135, 99] on span "إلغاء" at bounding box center [131, 96] width 11 height 7
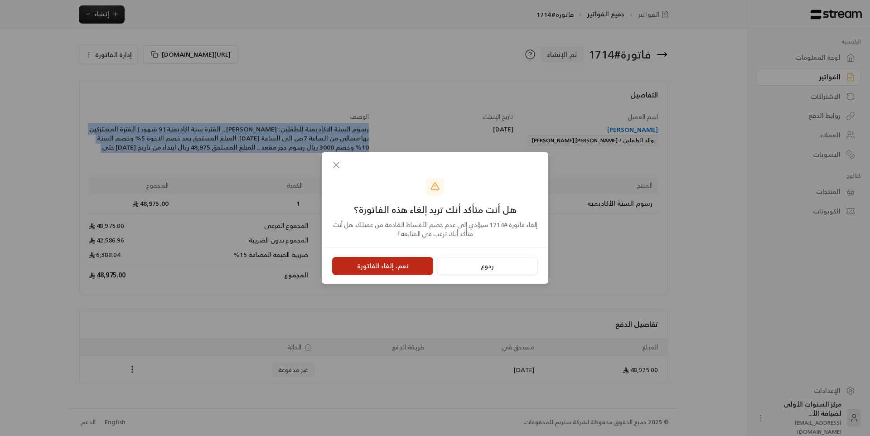
click at [399, 269] on button "نعم، إلغاء الفاتورة" at bounding box center [382, 266] width 101 height 18
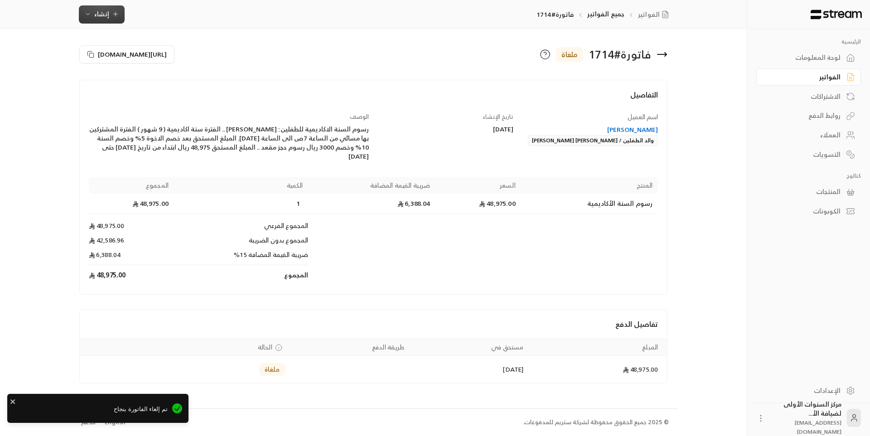
click at [104, 19] on button "إنشاء" at bounding box center [102, 14] width 46 height 18
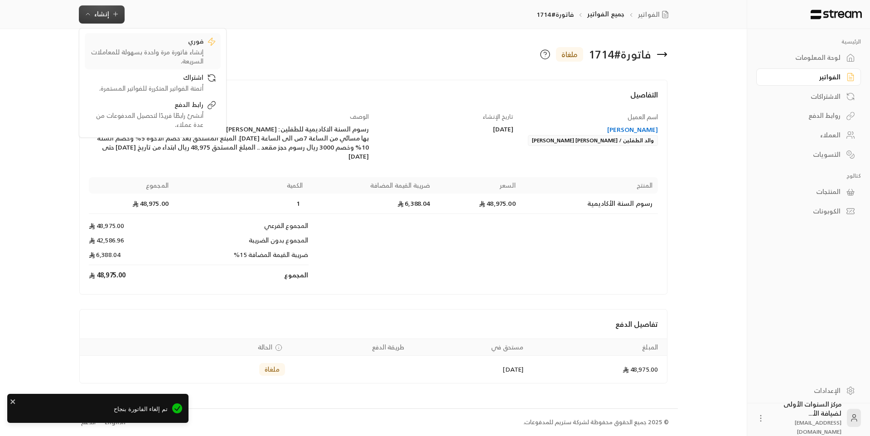
click at [192, 50] on div "إنشاء فاتورة مرة واحدة بسهولة للمعاملات السريعة." at bounding box center [146, 57] width 114 height 18
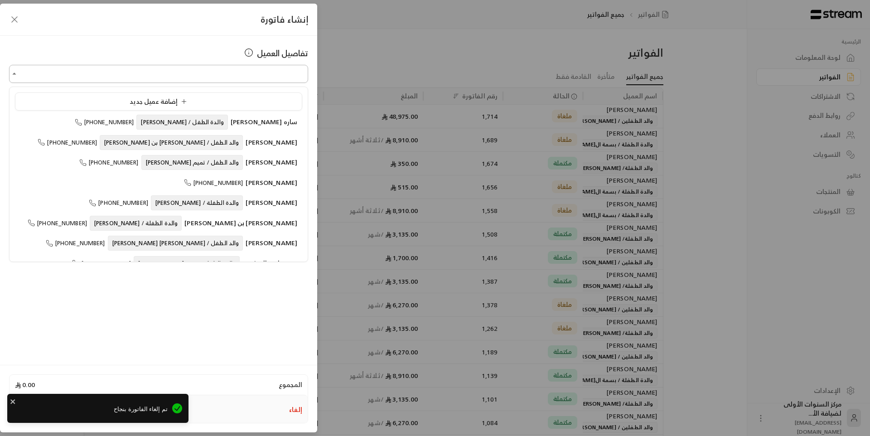
click at [285, 77] on input "اختر العميل" at bounding box center [158, 74] width 299 height 16
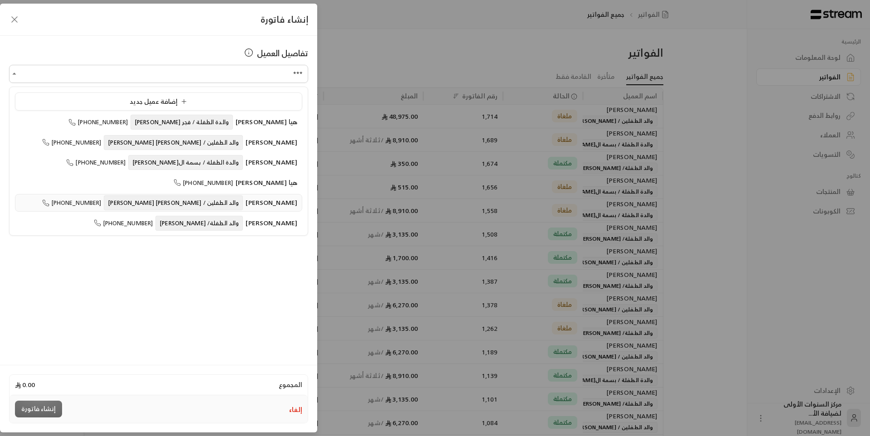
click at [235, 201] on span "والد الطفلين / [PERSON_NAME] [PERSON_NAME]" at bounding box center [173, 202] width 139 height 15
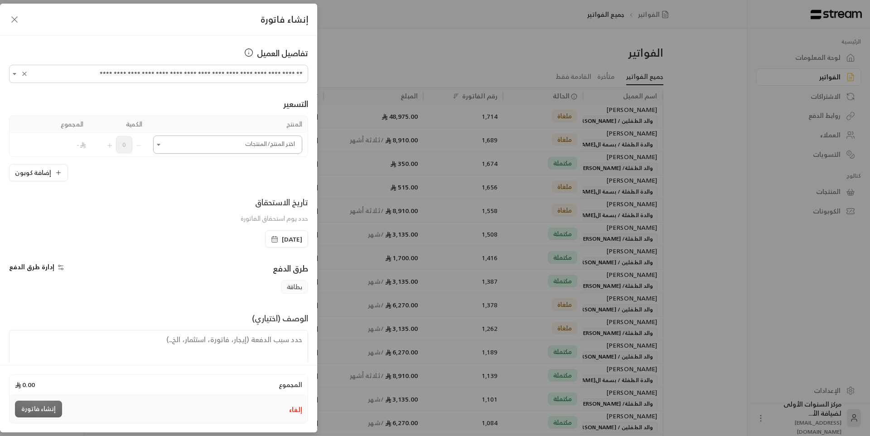
type input "**********"
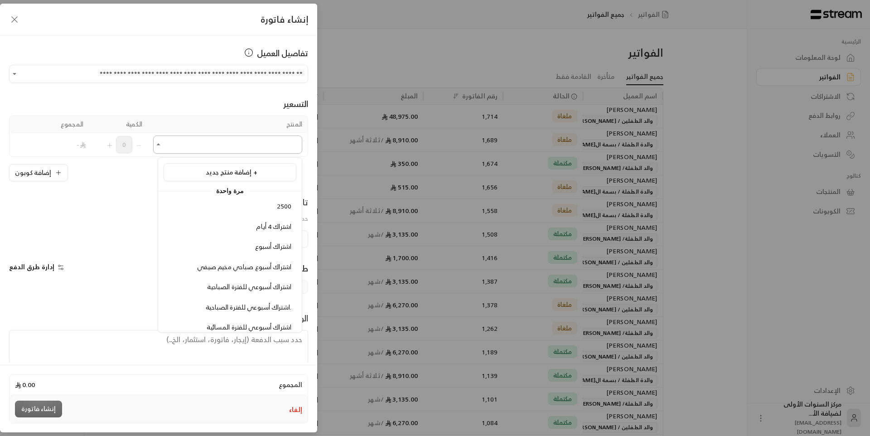
click at [273, 139] on input "اختر العميل" at bounding box center [227, 145] width 149 height 16
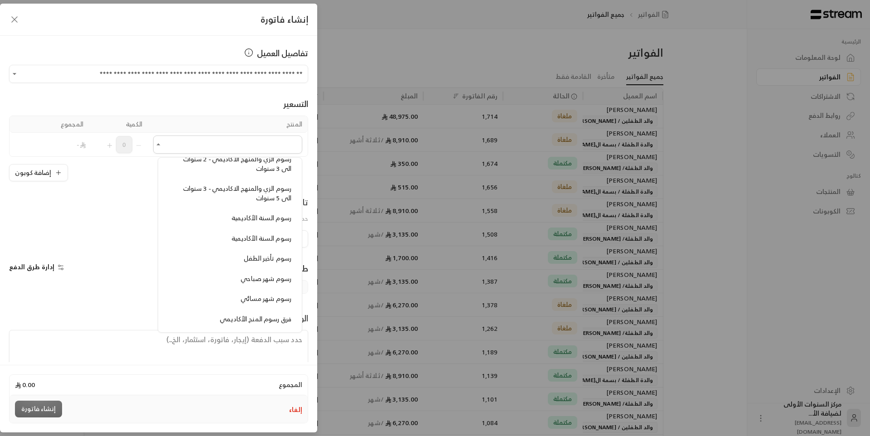
scroll to position [815, 0]
click at [207, 358] on textarea at bounding box center [158, 350] width 299 height 41
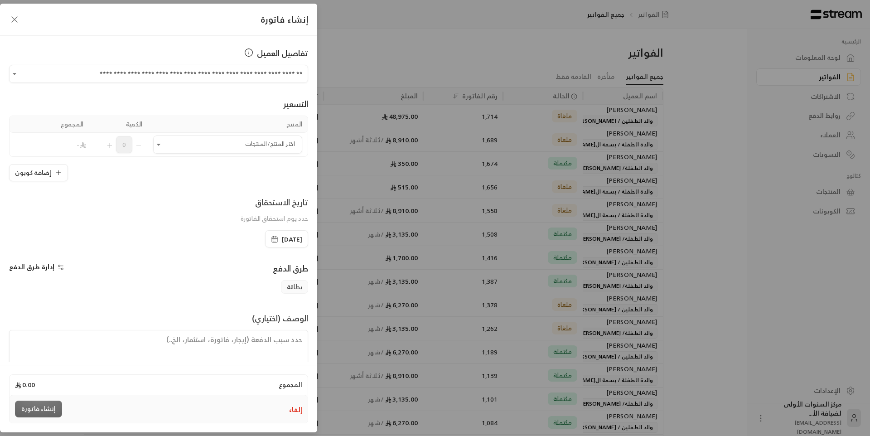
click at [265, 347] on textarea at bounding box center [158, 350] width 299 height 41
paste textarea "رسوم السنة الاكاديمية للطفلين : [PERSON_NAME] .. الفترة سنة اكاديمية ( 9 شهور )…"
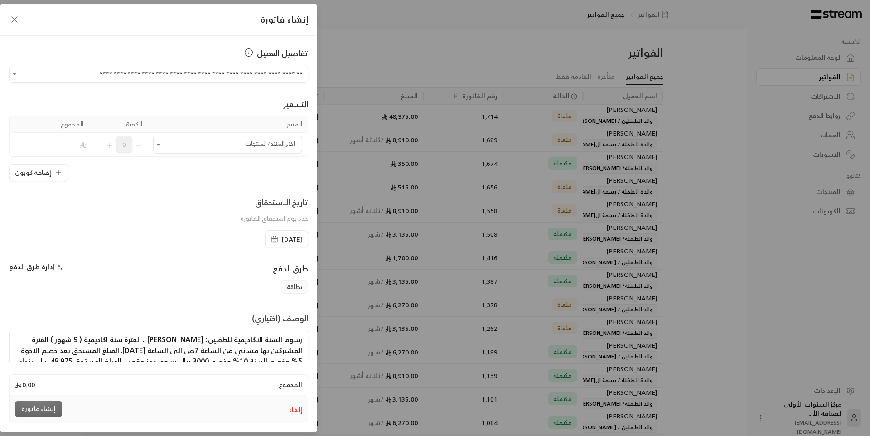
scroll to position [8, 0]
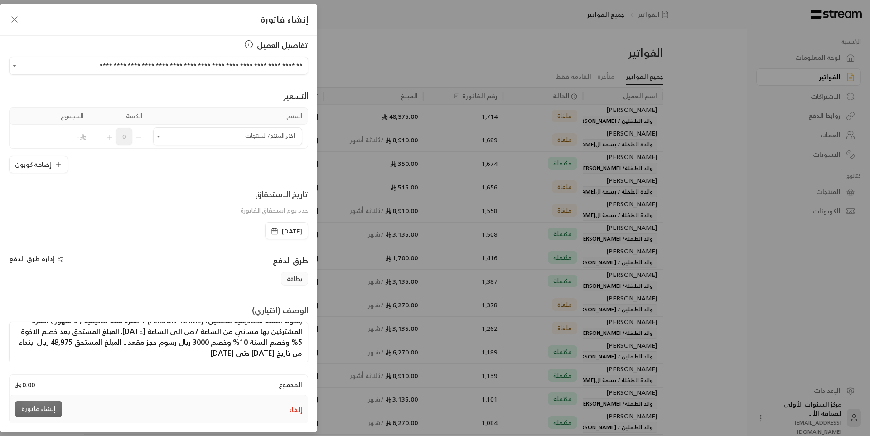
click at [161, 344] on textarea "رسوم السنة الاكاديمية للطفلين : [PERSON_NAME] .. الفترة سنة اكاديمية ( 9 شهور )…" at bounding box center [158, 342] width 299 height 41
click at [168, 353] on textarea "رسوم السنة الاكاديمية للطفلين : [PERSON_NAME] .. الفترة سنة اكاديمية ( 9 شهور )…" at bounding box center [158, 342] width 299 height 41
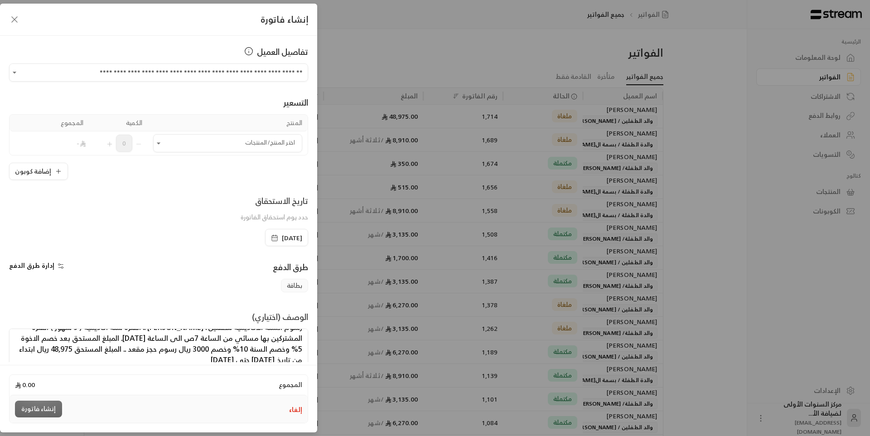
scroll to position [0, 0]
type textarea "رسوم السنة الاكاديمية للطفلين : [PERSON_NAME] .. الفترة سنة اكاديمية ( 9 شهور )…"
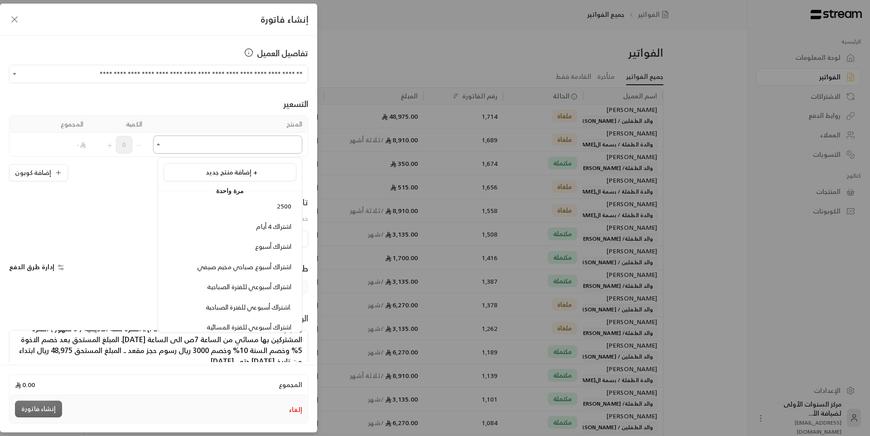
click at [227, 145] on input "اختر العميل" at bounding box center [227, 145] width 149 height 16
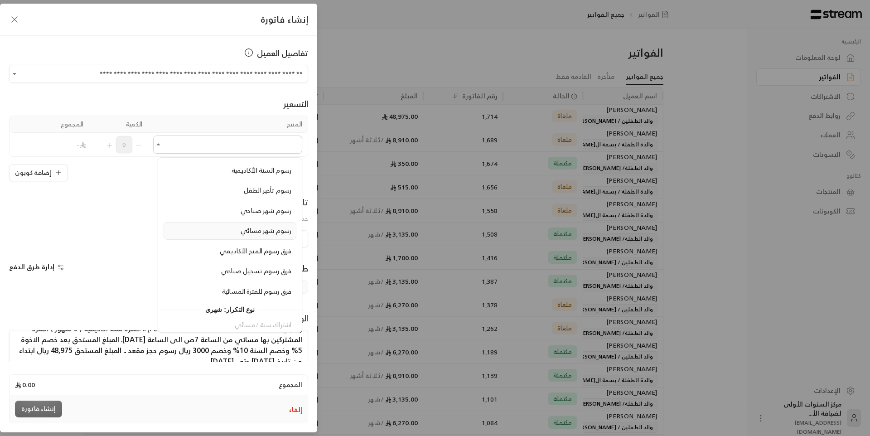
scroll to position [861, 0]
click at [255, 172] on span "رسوم السنة الأكاديمية" at bounding box center [261, 169] width 60 height 11
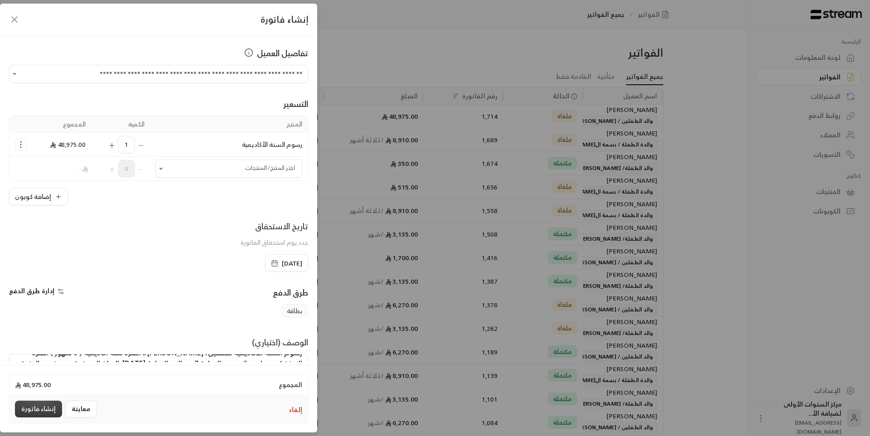
click at [34, 414] on button "إنشاء فاتورة" at bounding box center [38, 408] width 47 height 17
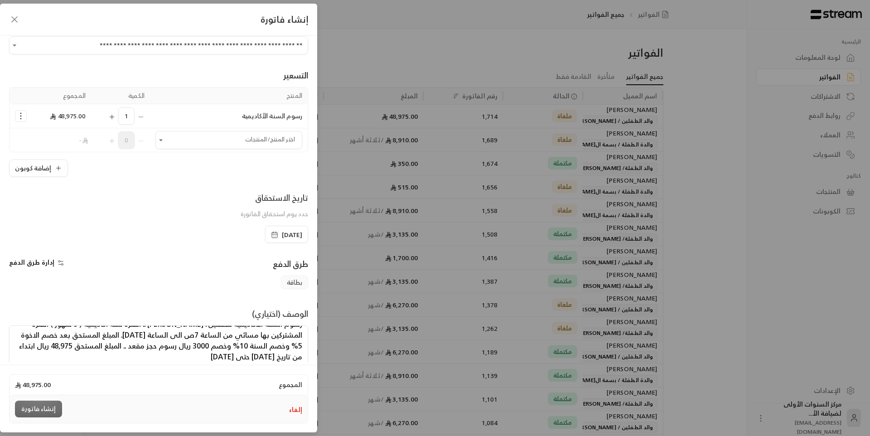
scroll to position [43, 0]
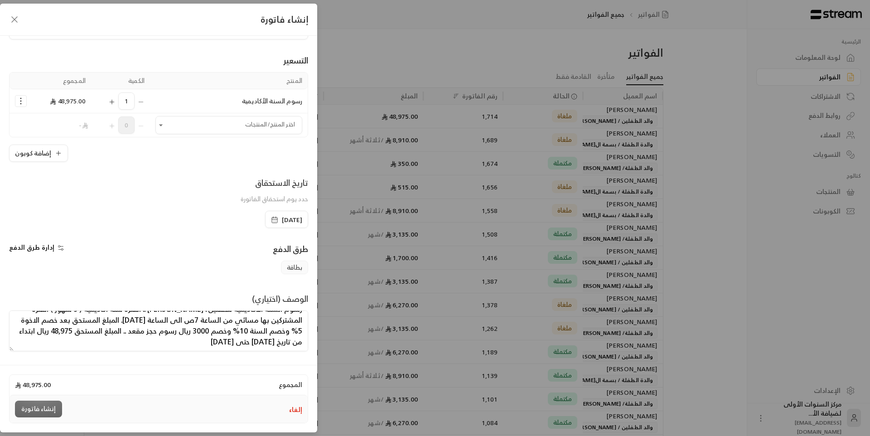
click at [205, 336] on textarea "رسوم السنة الاكاديمية للطفلين : [PERSON_NAME] .. الفترة سنة اكاديمية ( 9 شهور )…" at bounding box center [158, 330] width 299 height 41
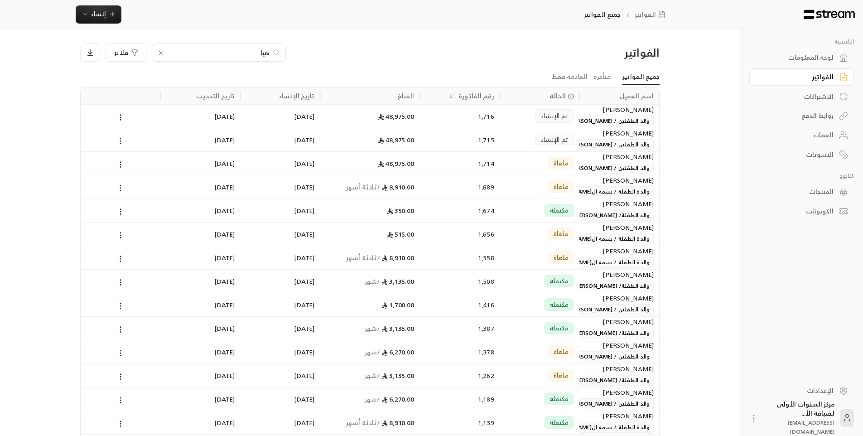
click at [428, 146] on div "1,715" at bounding box center [459, 139] width 69 height 23
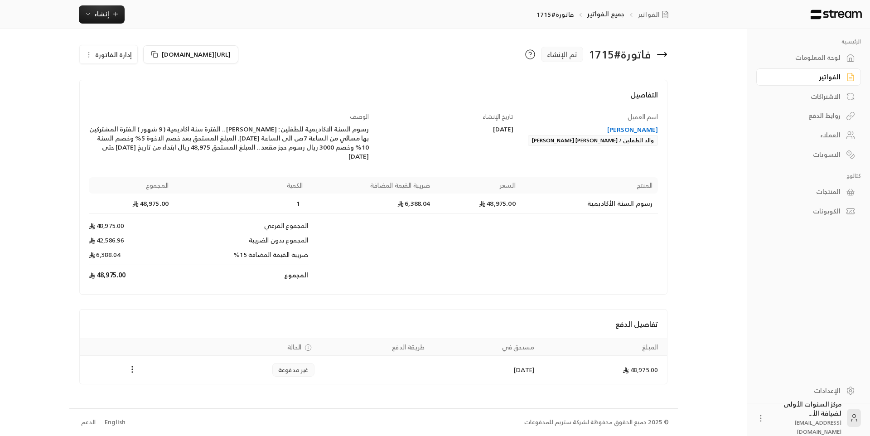
click at [668, 51] on div "فاتورة # 1715 تم الإنشاء" at bounding box center [522, 54] width 298 height 22
click at [664, 52] on icon at bounding box center [661, 54] width 11 height 11
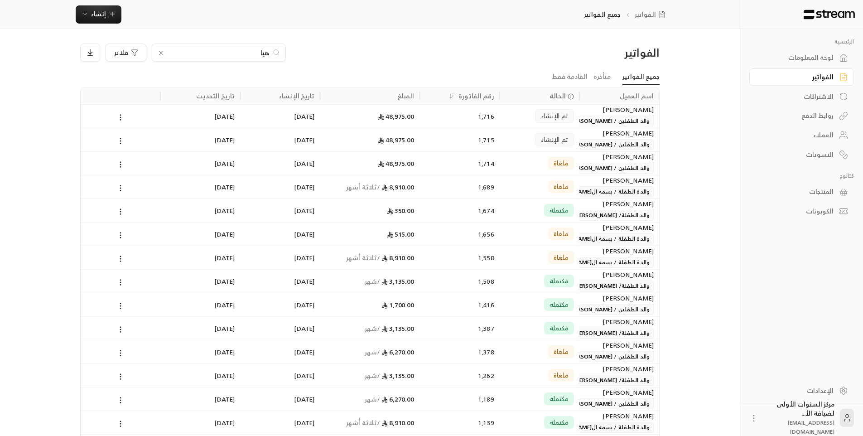
click at [570, 124] on div "تم الإنشاء" at bounding box center [539, 116] width 69 height 23
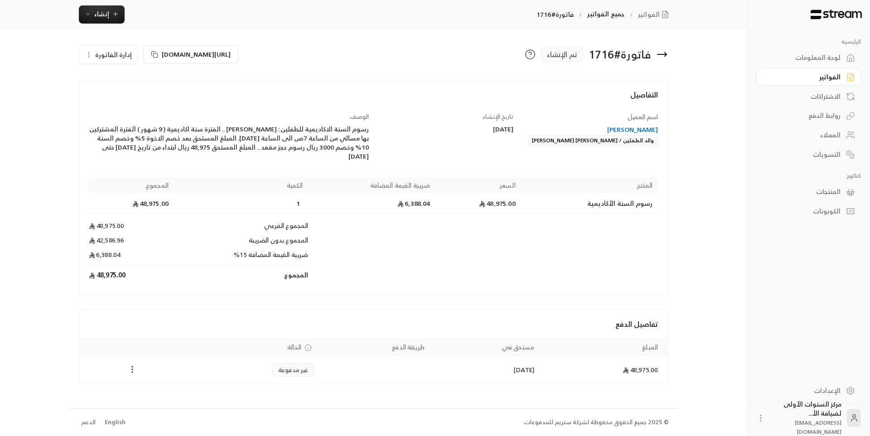
click at [664, 53] on icon at bounding box center [661, 54] width 11 height 11
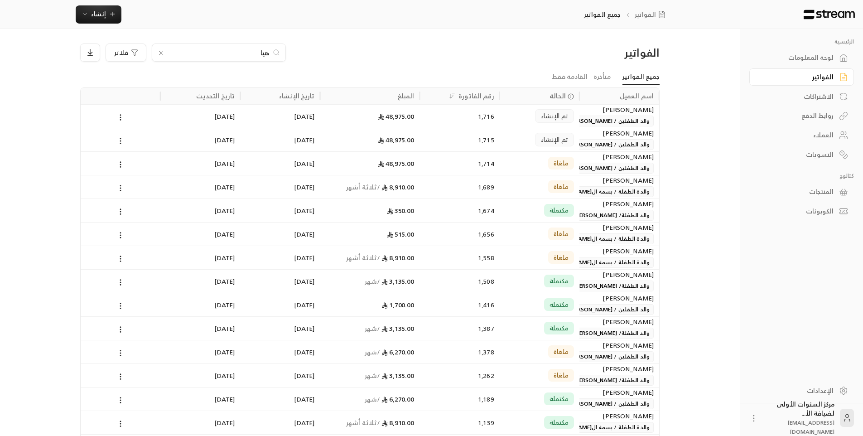
click at [603, 103] on div "اسم العميل" at bounding box center [619, 96] width 69 height 16
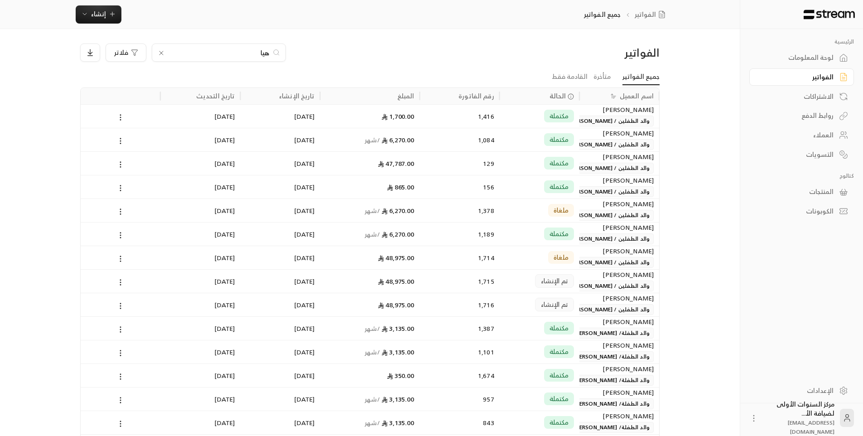
click at [813, 60] on div "لوحة المعلومات" at bounding box center [796, 57] width 73 height 9
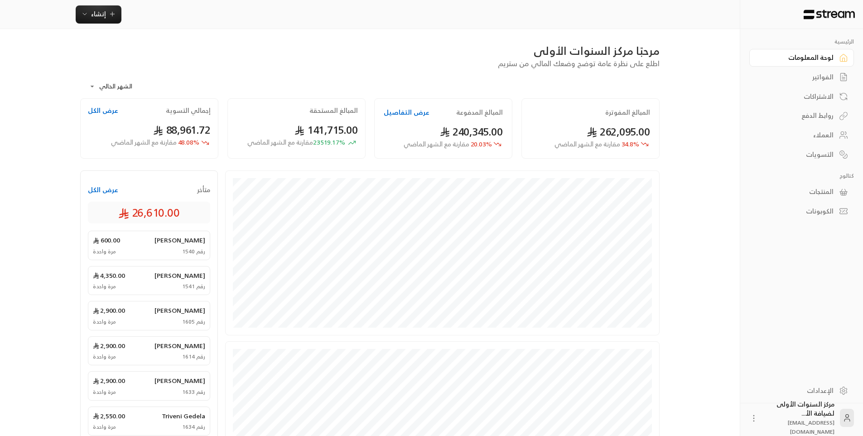
click at [819, 77] on div "الفواتير" at bounding box center [796, 76] width 73 height 9
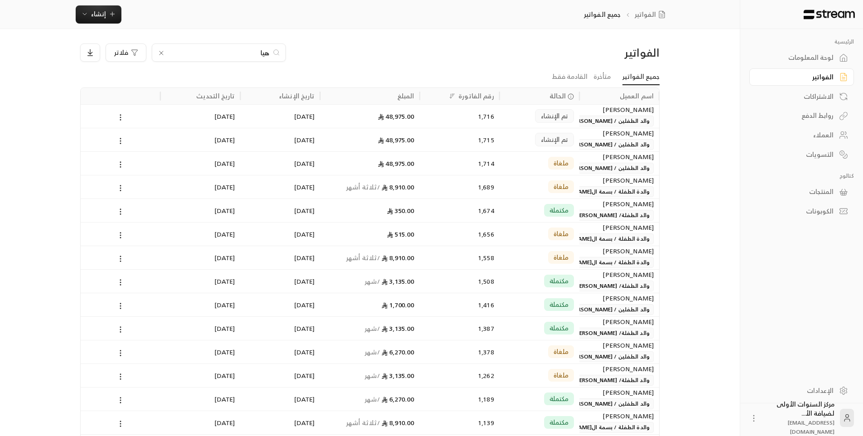
click at [162, 53] on icon at bounding box center [161, 52] width 7 height 7
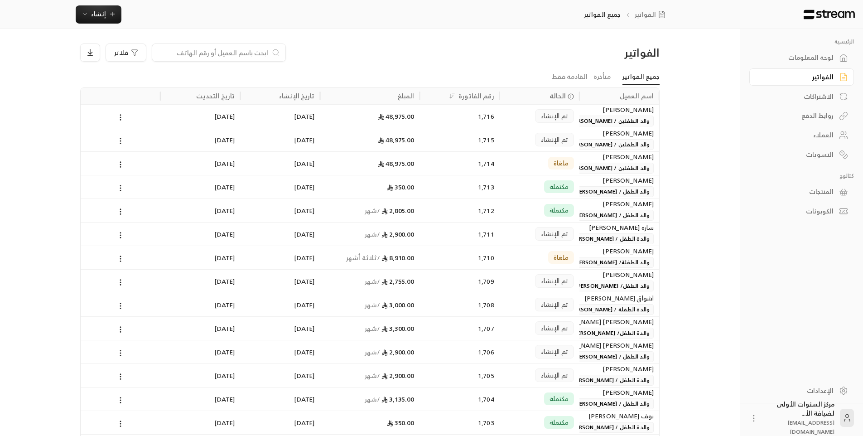
click at [618, 134] on div "[PERSON_NAME]" at bounding box center [619, 133] width 69 height 10
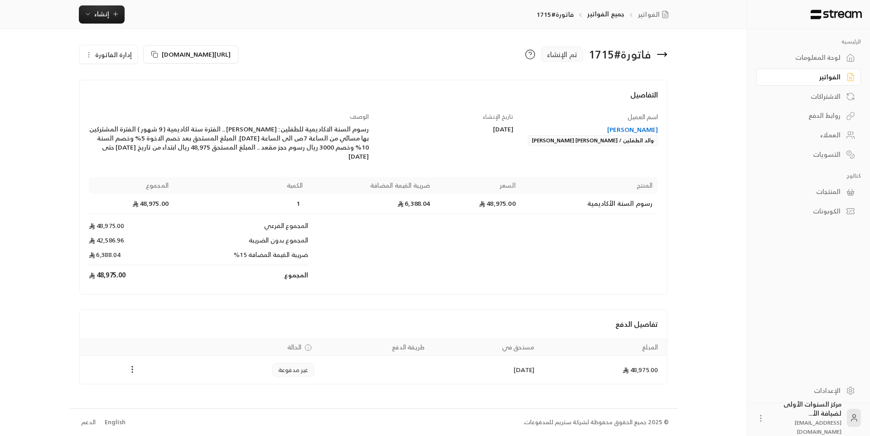
click at [665, 54] on icon at bounding box center [661, 54] width 9 height 0
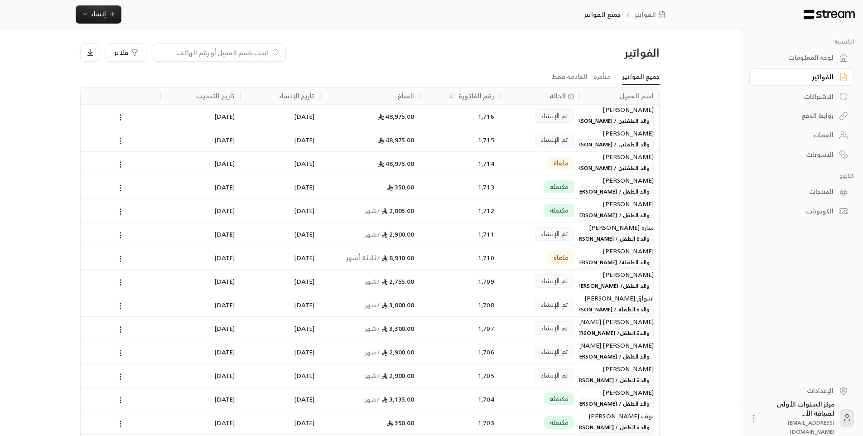
click at [620, 119] on span "والد الطفلين / [PERSON_NAME] [PERSON_NAME]" at bounding box center [587, 120] width 132 height 11
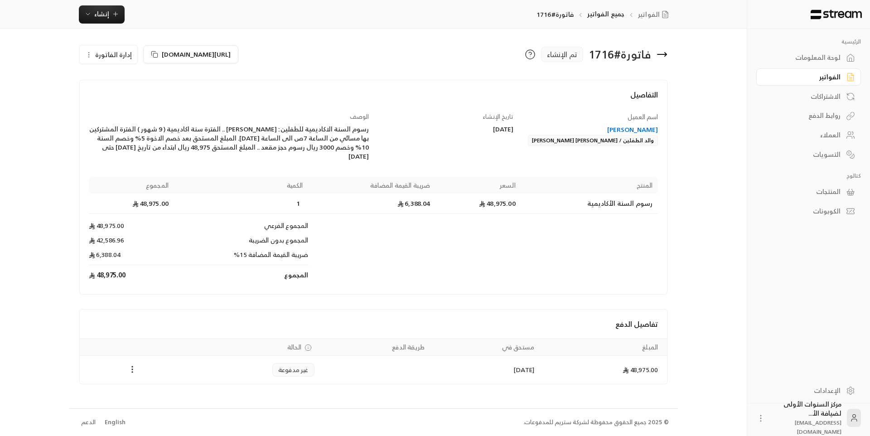
click at [662, 53] on icon at bounding box center [661, 54] width 11 height 11
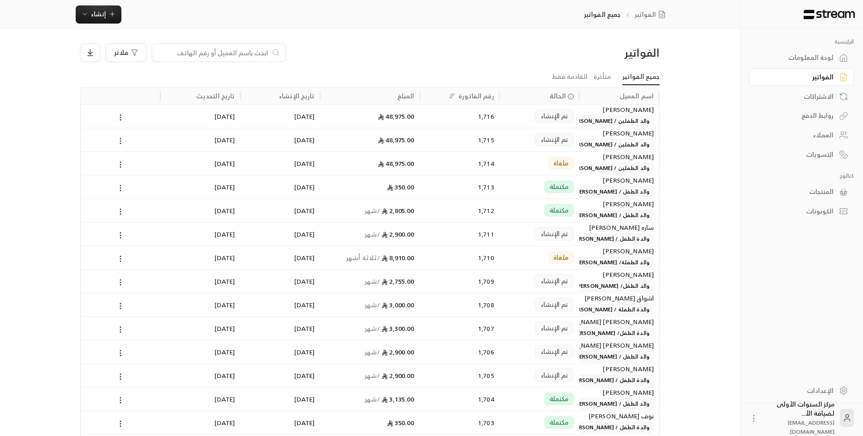
click at [604, 133] on div "[PERSON_NAME]" at bounding box center [619, 133] width 69 height 10
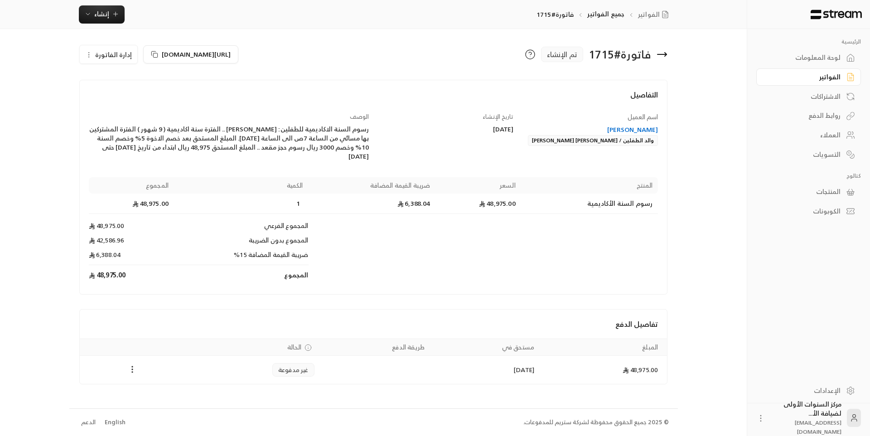
click at [664, 58] on icon at bounding box center [661, 54] width 11 height 11
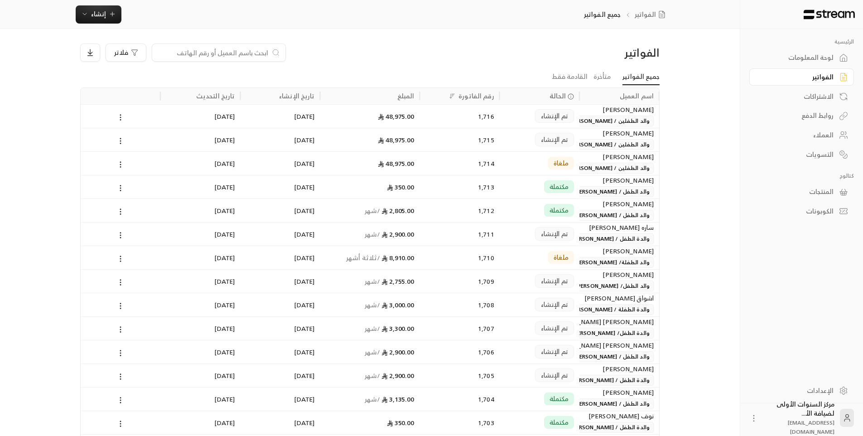
click at [527, 114] on div "تم الإنشاء" at bounding box center [539, 116] width 69 height 23
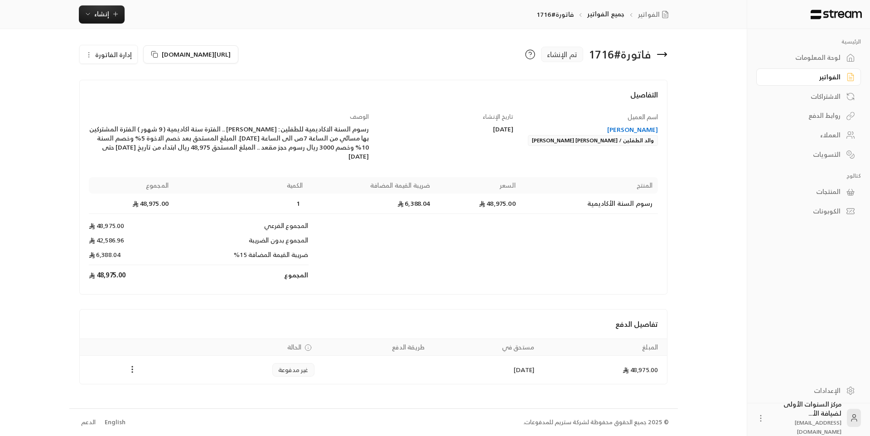
click at [667, 57] on icon at bounding box center [661, 54] width 11 height 11
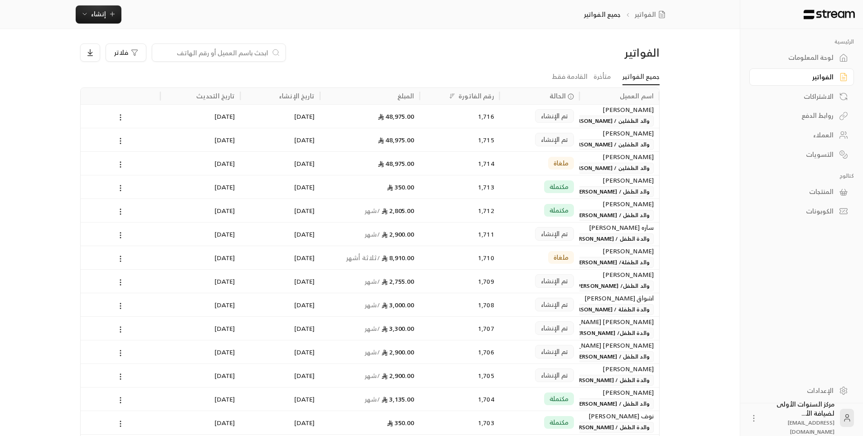
click at [539, 68] on div "الفواتير فلاتر" at bounding box center [370, 55] width 588 height 25
click at [592, 144] on span "والد الطفلين / [PERSON_NAME] [PERSON_NAME]" at bounding box center [587, 144] width 132 height 11
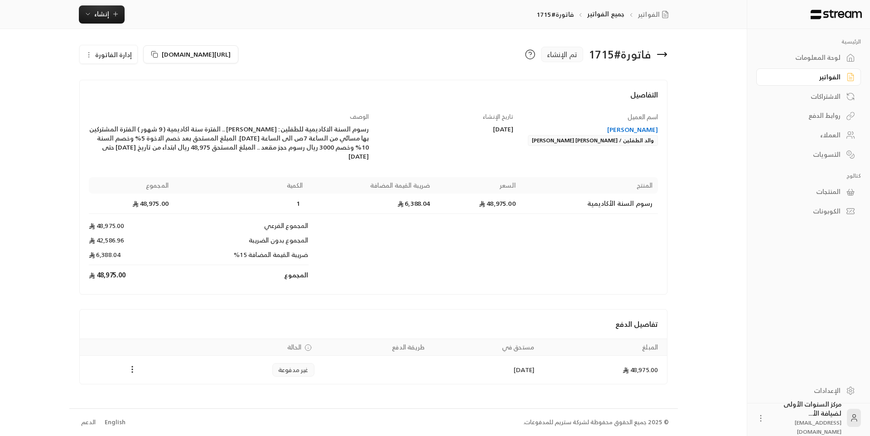
click at [428, 145] on div "تاريخ الإنشاء [DATE]" at bounding box center [445, 136] width 144 height 49
click at [667, 51] on icon at bounding box center [661, 54] width 11 height 11
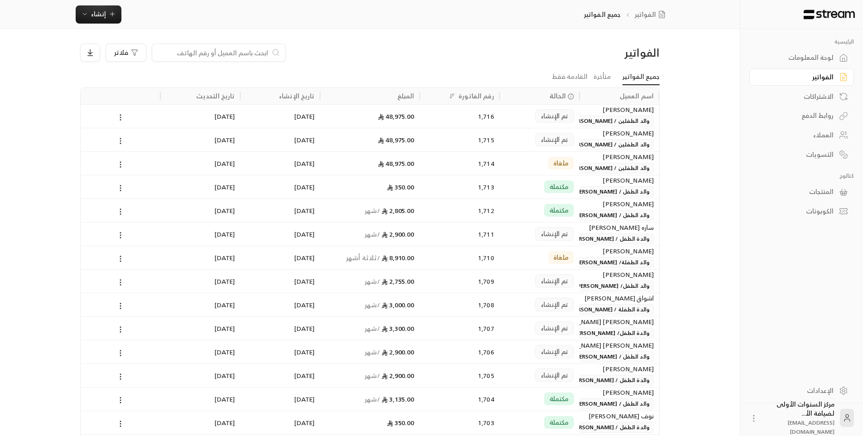
click at [597, 116] on span "والد الطفلين / [PERSON_NAME] [PERSON_NAME]" at bounding box center [587, 120] width 132 height 11
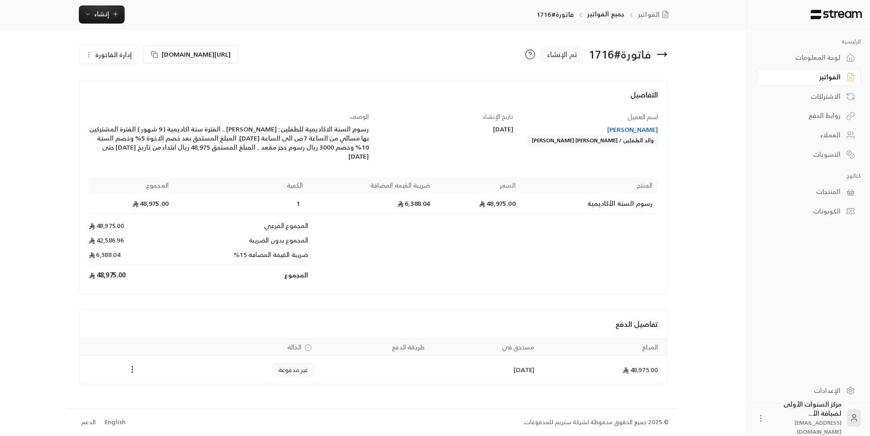
click at [664, 54] on icon at bounding box center [661, 54] width 9 height 0
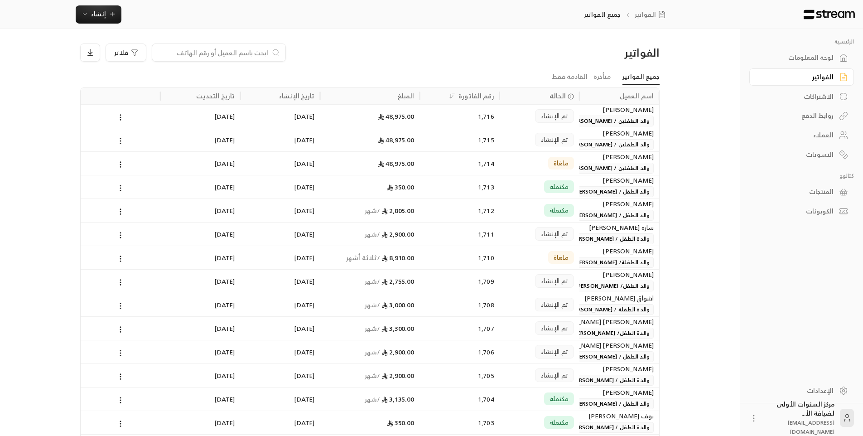
click at [511, 60] on div "فلاتر" at bounding box center [296, 52] width 432 height 18
click at [510, 139] on div "تم الإنشاء" at bounding box center [539, 139] width 69 height 23
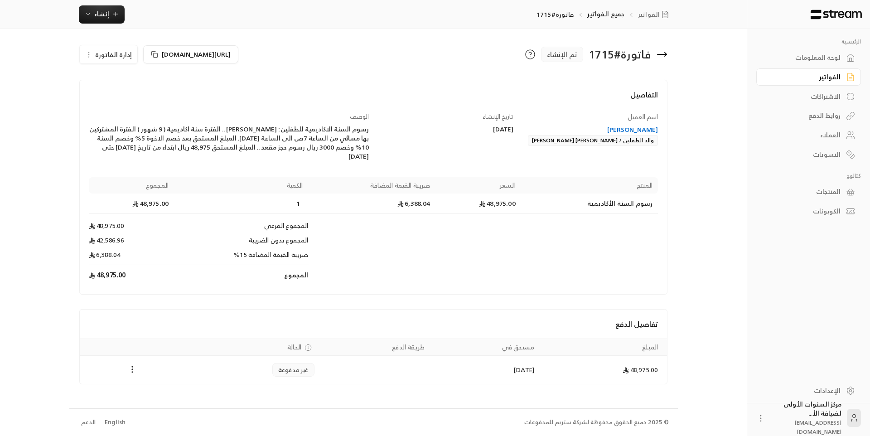
click at [664, 53] on icon at bounding box center [665, 55] width 2 height 4
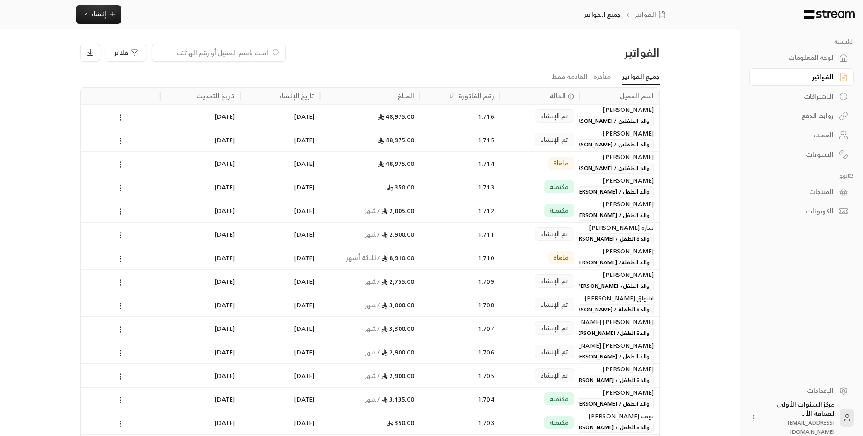
click at [597, 115] on div "[PERSON_NAME] [PERSON_NAME] الطفلين / [PERSON_NAME] [PERSON_NAME]" at bounding box center [619, 116] width 69 height 22
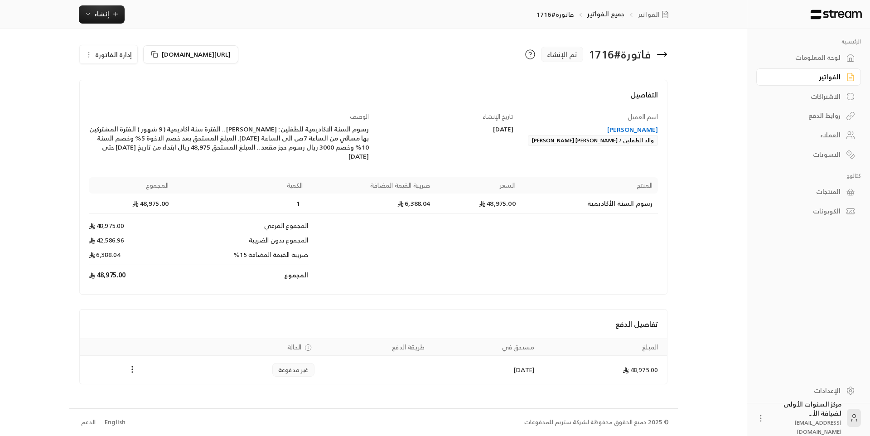
click at [836, 57] on div "لوحة المعلومات" at bounding box center [803, 57] width 73 height 9
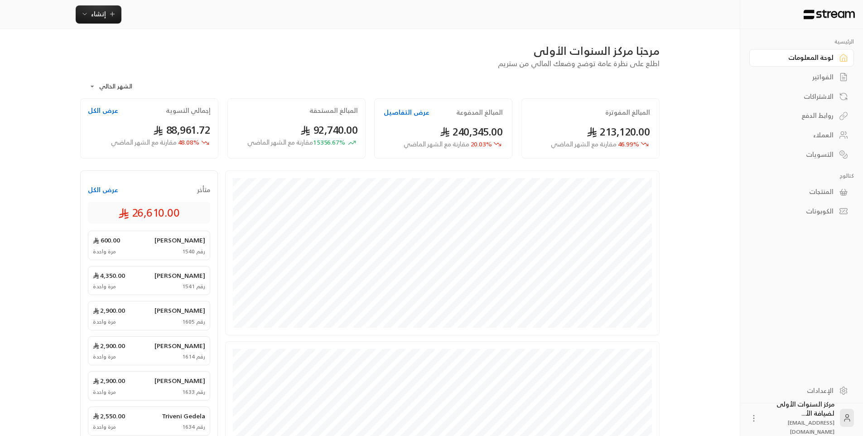
click at [814, 80] on div "الفواتير" at bounding box center [796, 76] width 73 height 9
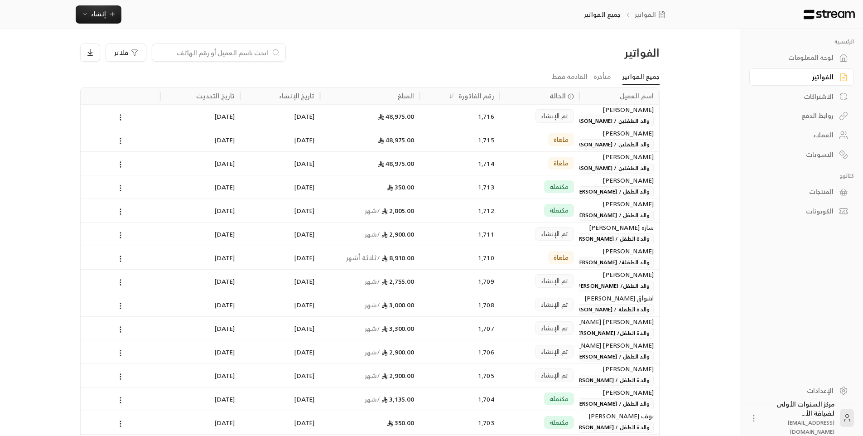
click at [481, 203] on div "1,712" at bounding box center [459, 210] width 69 height 23
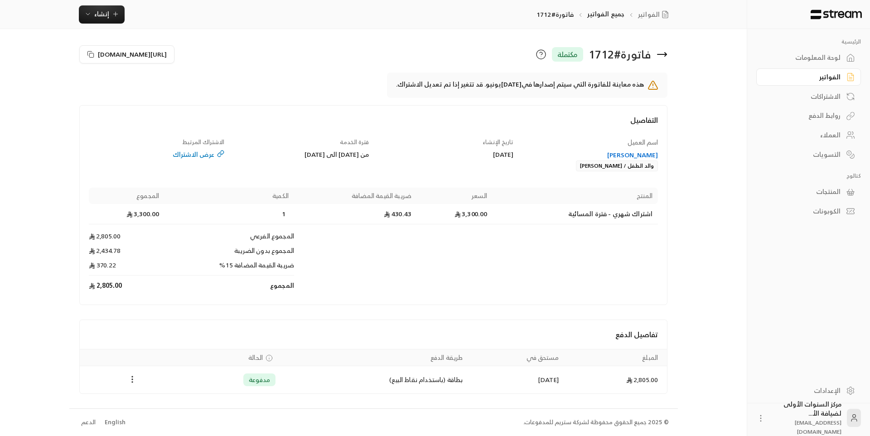
click at [664, 56] on icon at bounding box center [665, 55] width 2 height 4
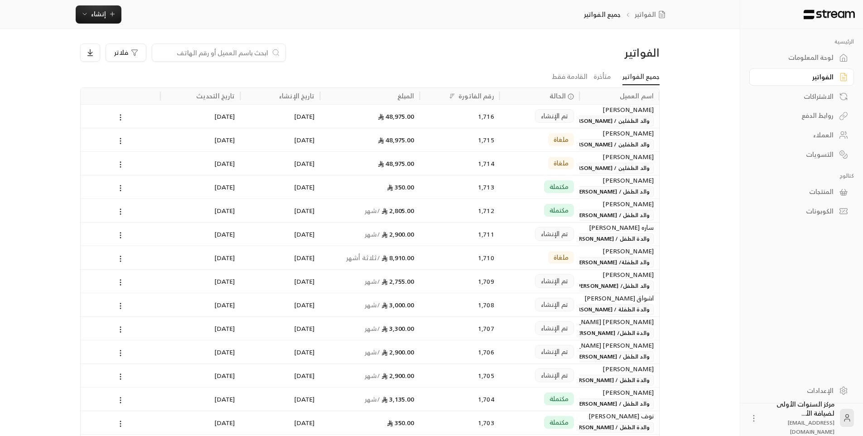
click at [225, 50] on input at bounding box center [213, 53] width 111 height 10
click at [403, 73] on ul "جميع الفواتير متأخرة القادمة فقط" at bounding box center [369, 77] width 579 height 16
click at [261, 51] on input at bounding box center [213, 53] width 111 height 10
click at [101, 10] on span "إنشاء" at bounding box center [98, 13] width 15 height 11
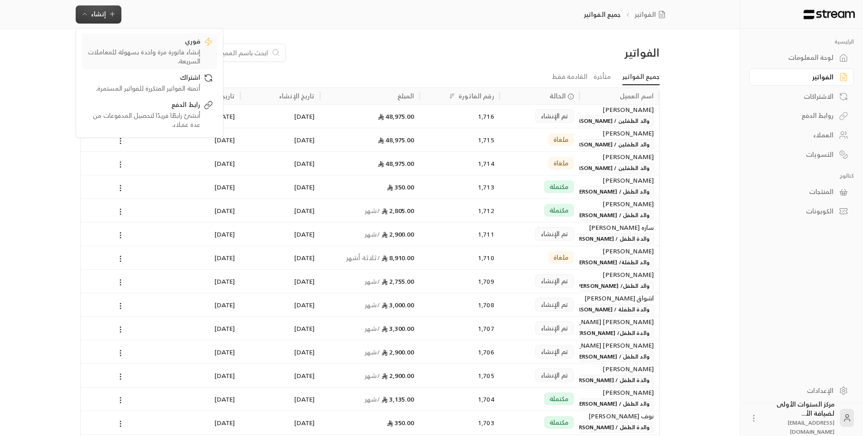
click at [168, 51] on div "إنشاء فاتورة مرة واحدة بسهولة للمعاملات السريعة." at bounding box center [143, 57] width 114 height 18
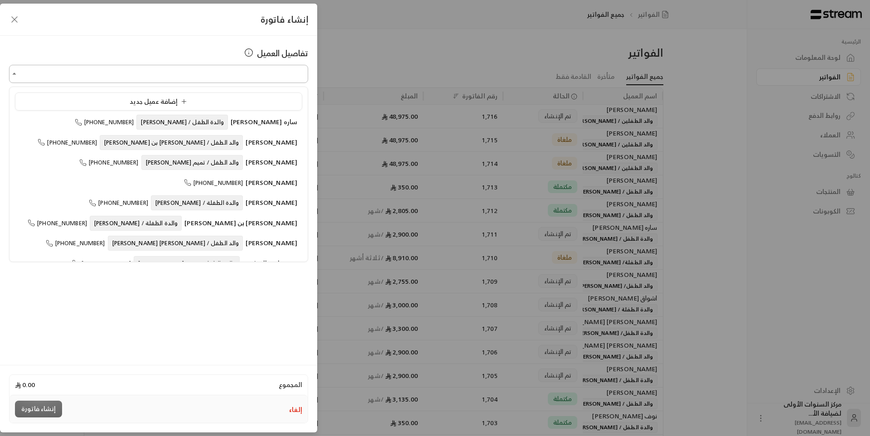
click at [255, 74] on input "اختر العميل" at bounding box center [158, 74] width 299 height 16
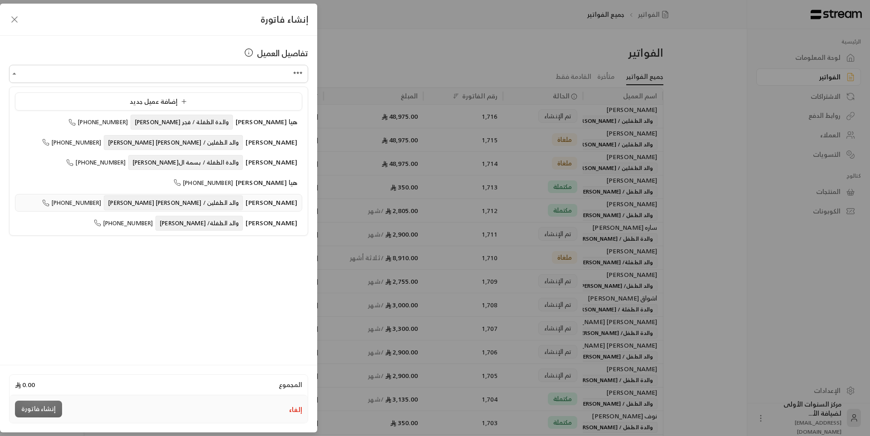
click at [213, 202] on span "والد الطفلين / [PERSON_NAME] [PERSON_NAME]" at bounding box center [173, 202] width 139 height 15
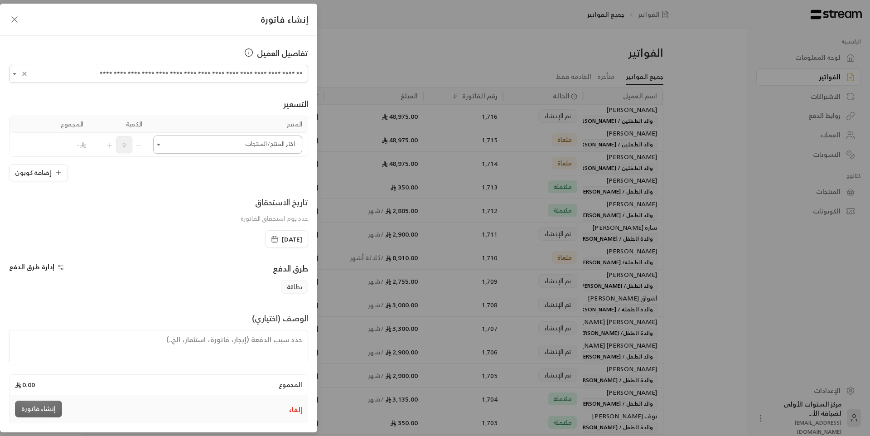
type input "**********"
click at [231, 150] on input "اختر العميل" at bounding box center [227, 145] width 149 height 16
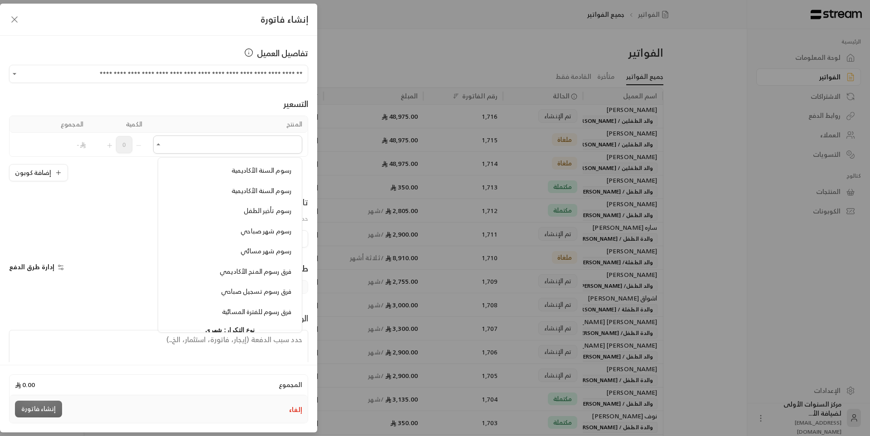
scroll to position [770, 0]
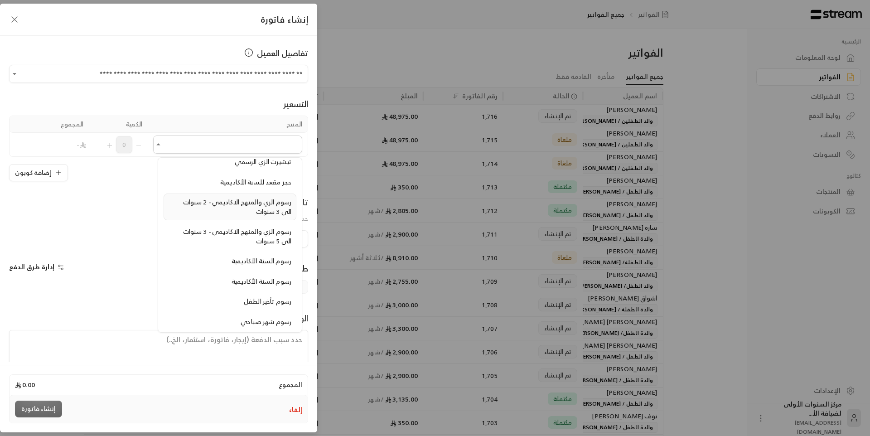
click at [245, 209] on div "رسوم الزي والمنهج الاكاديمي - 2 سنوات الى 3 سنوات" at bounding box center [229, 206] width 123 height 19
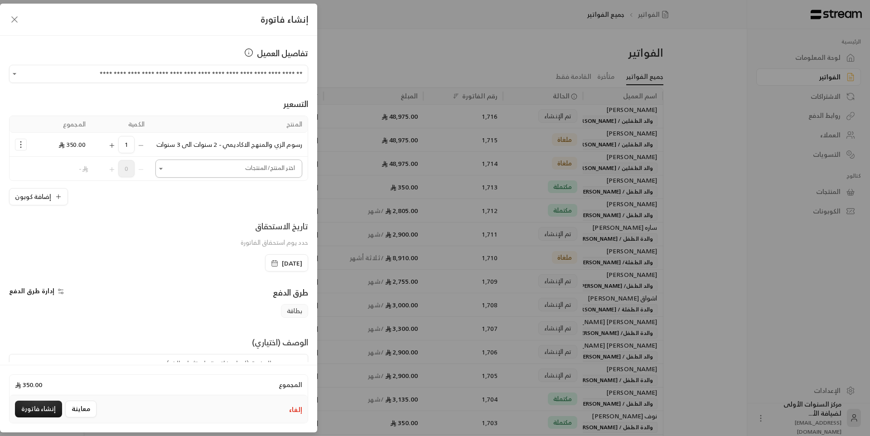
click at [229, 177] on input "اختر العميل" at bounding box center [228, 169] width 147 height 16
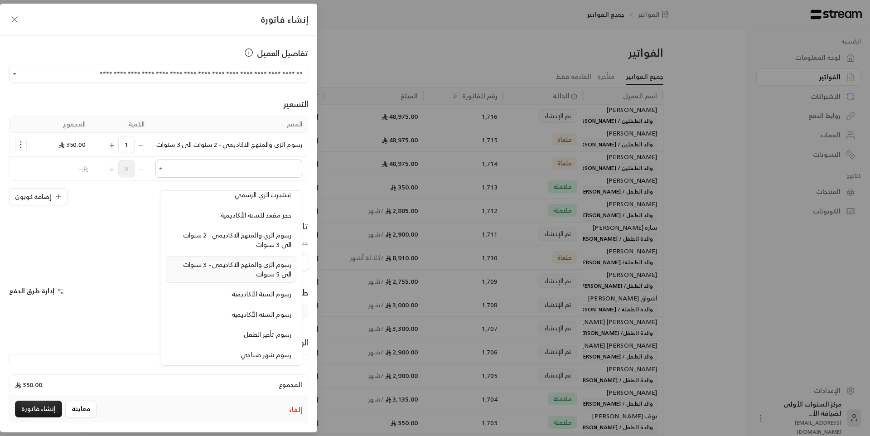
click at [240, 267] on span "رسوم الزي والمنهج الاكاديمي - 3 سنوات الى 5 سنوات" at bounding box center [237, 269] width 108 height 21
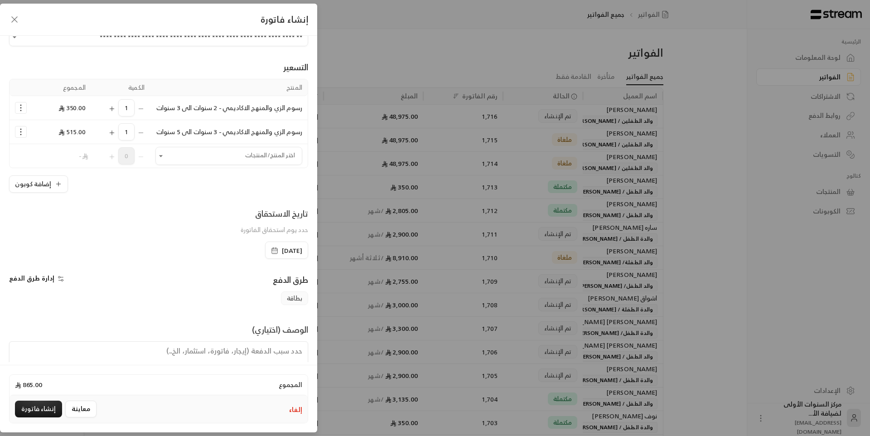
scroll to position [86, 0]
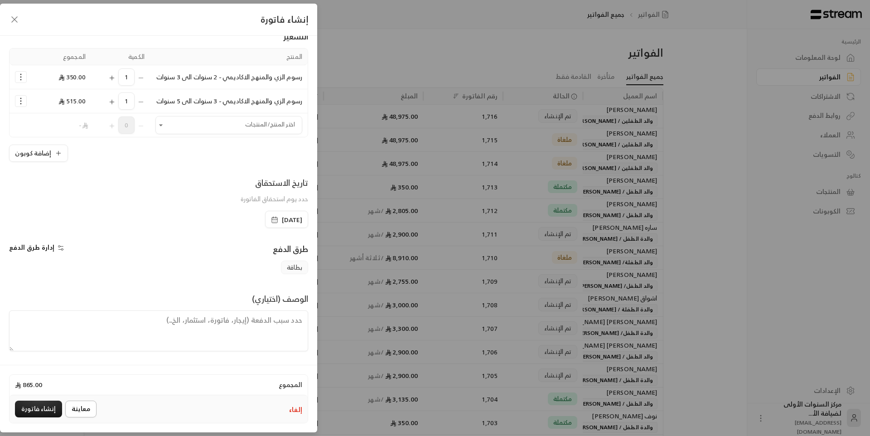
click at [79, 404] on button "معاينة" at bounding box center [80, 408] width 31 height 17
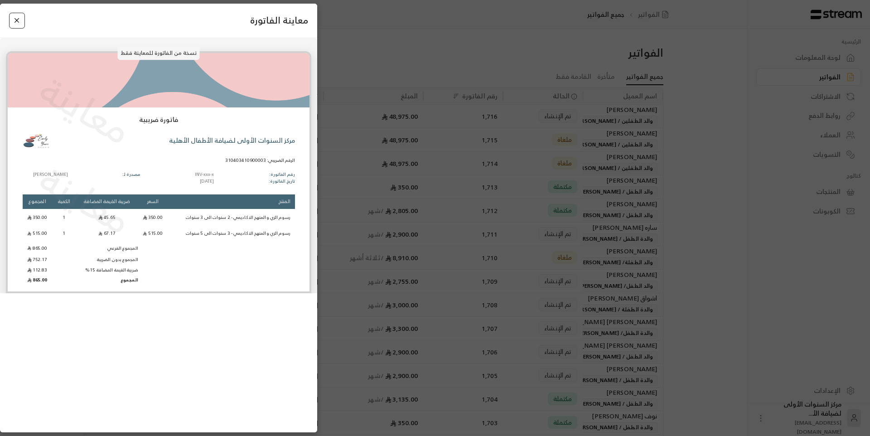
click at [19, 25] on button "Close" at bounding box center [17, 21] width 16 height 16
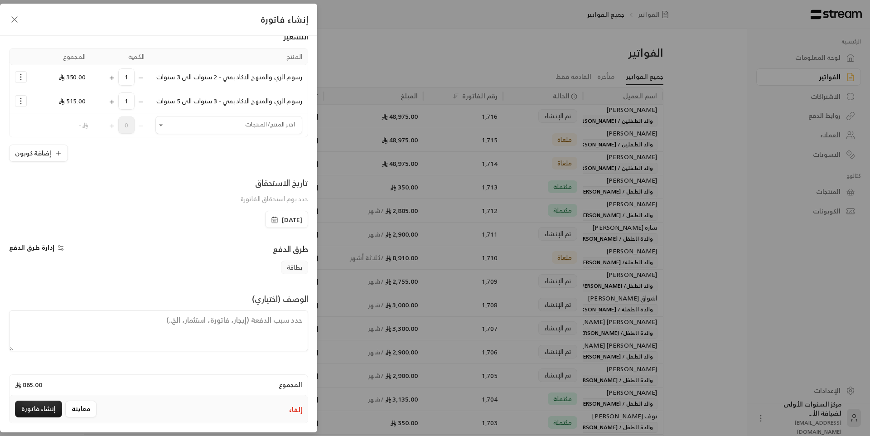
click at [25, 72] on icon "Selected Products" at bounding box center [20, 76] width 9 height 9
